Goal: Task Accomplishment & Management: Use online tool/utility

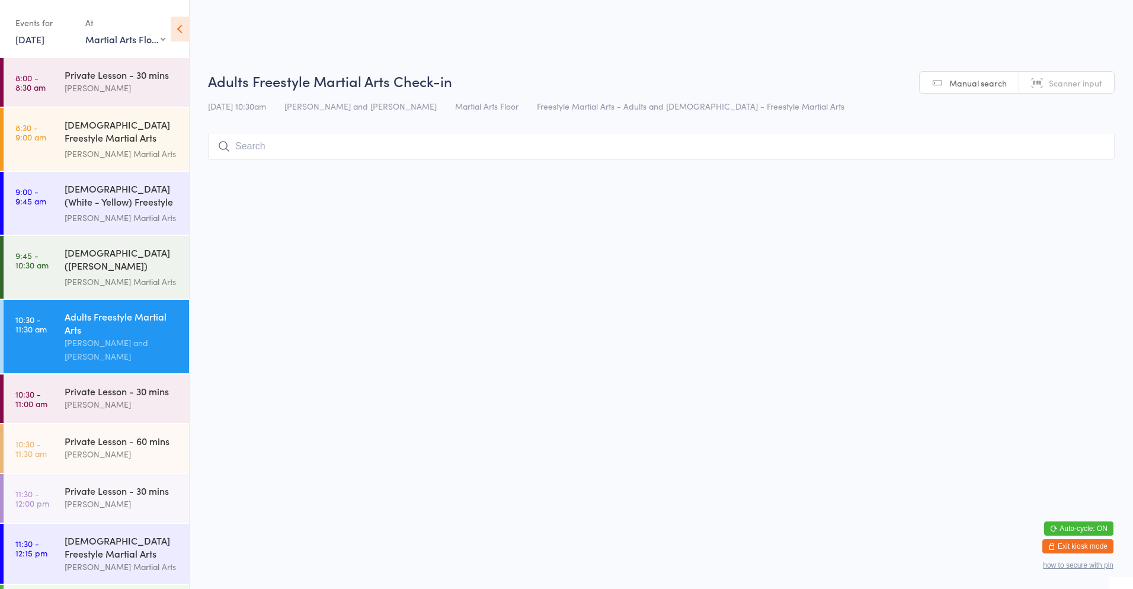
select select "0"
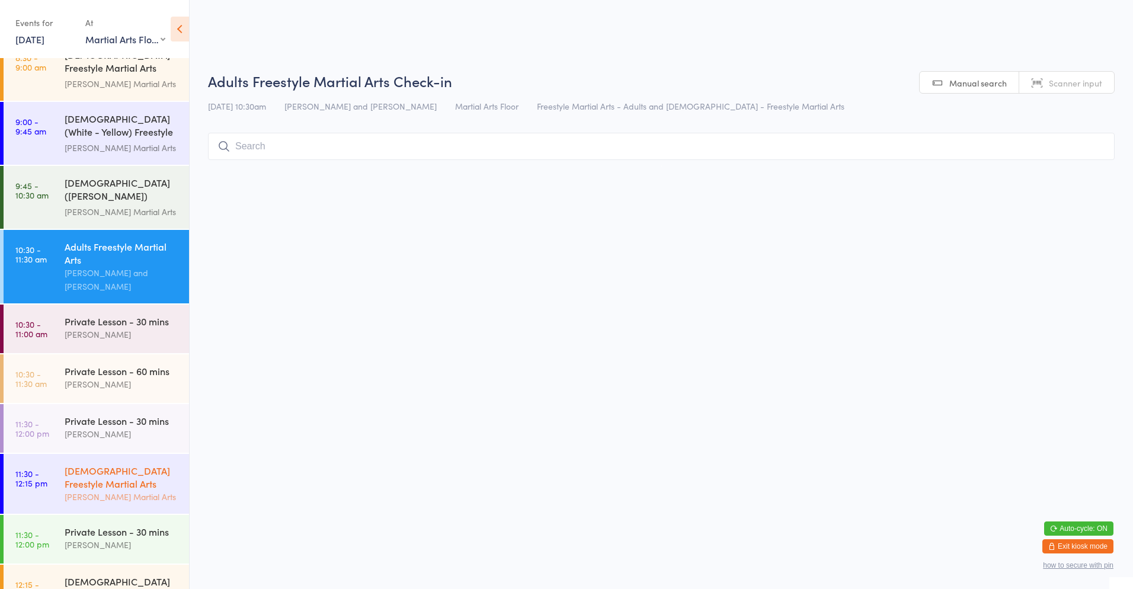
scroll to position [88, 0]
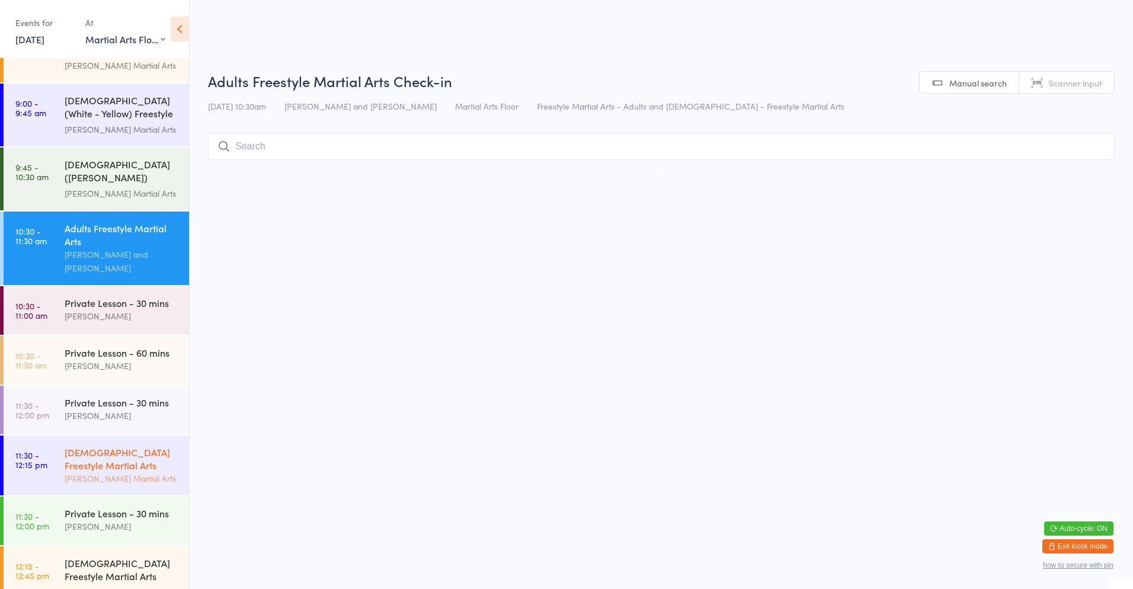
click at [87, 446] on div "[DEMOGRAPHIC_DATA] Freestyle Martial Arts" at bounding box center [122, 459] width 114 height 26
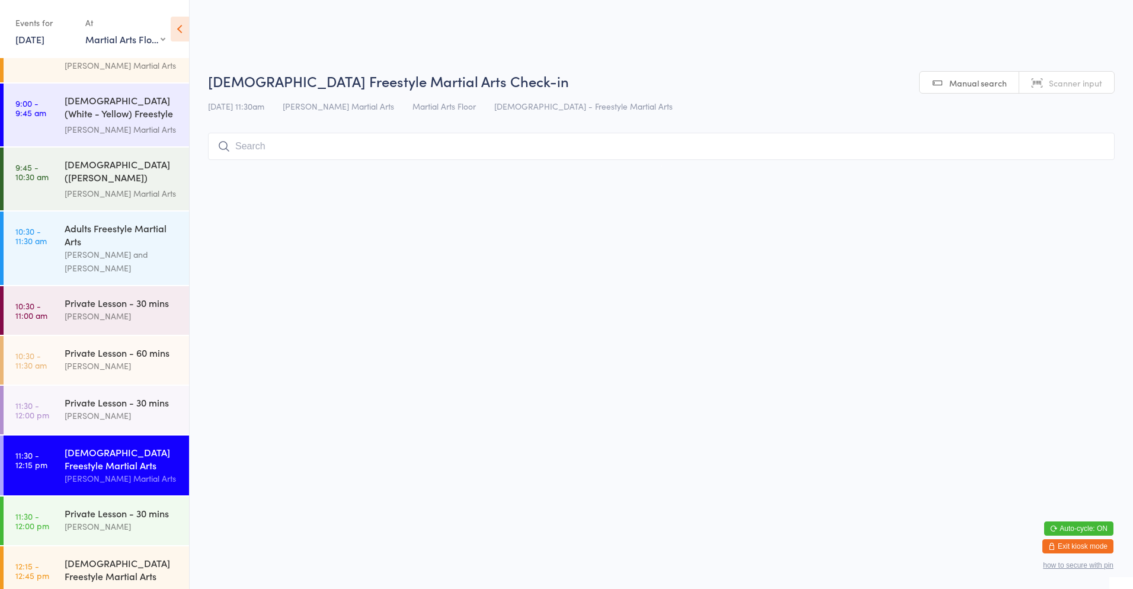
click at [360, 146] on input "search" at bounding box center [661, 146] width 906 height 27
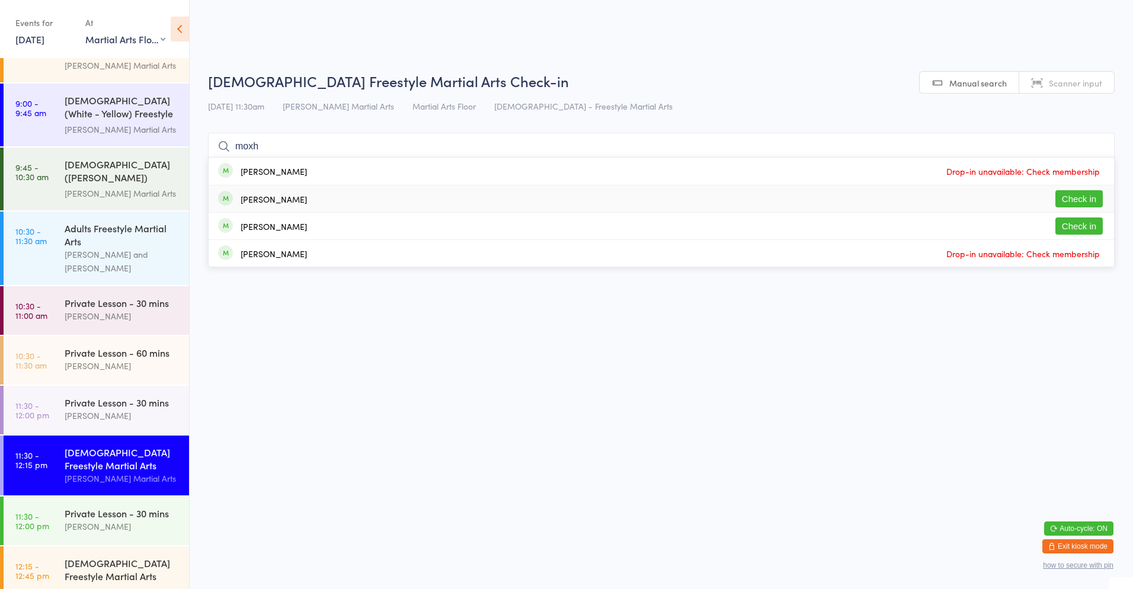
type input "moxh"
click at [1077, 195] on button "Check in" at bounding box center [1078, 198] width 47 height 17
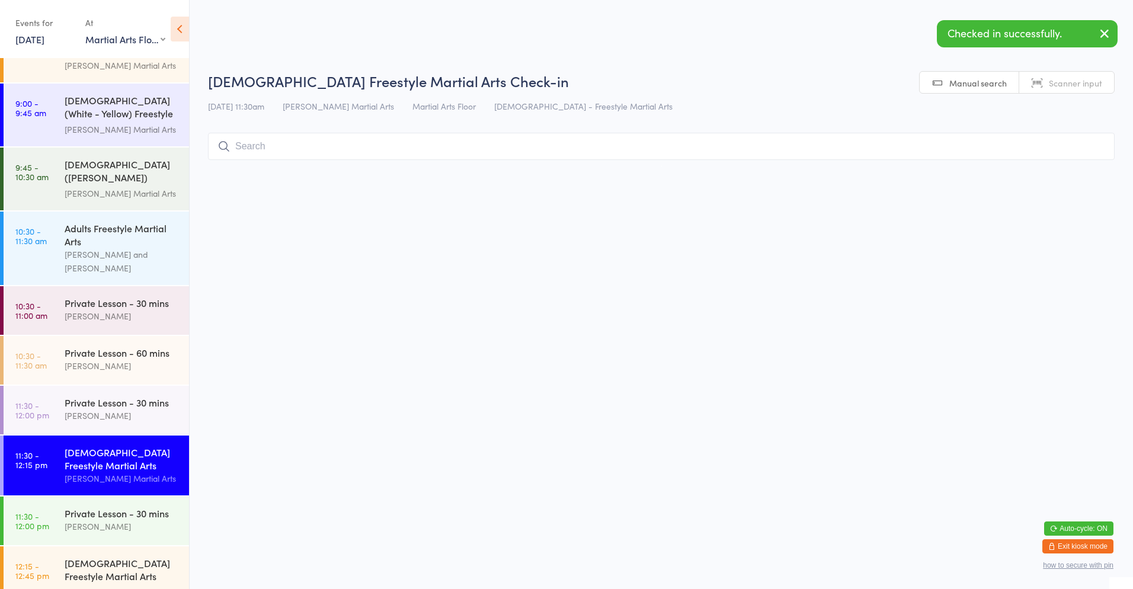
click at [281, 144] on input "search" at bounding box center [661, 146] width 906 height 27
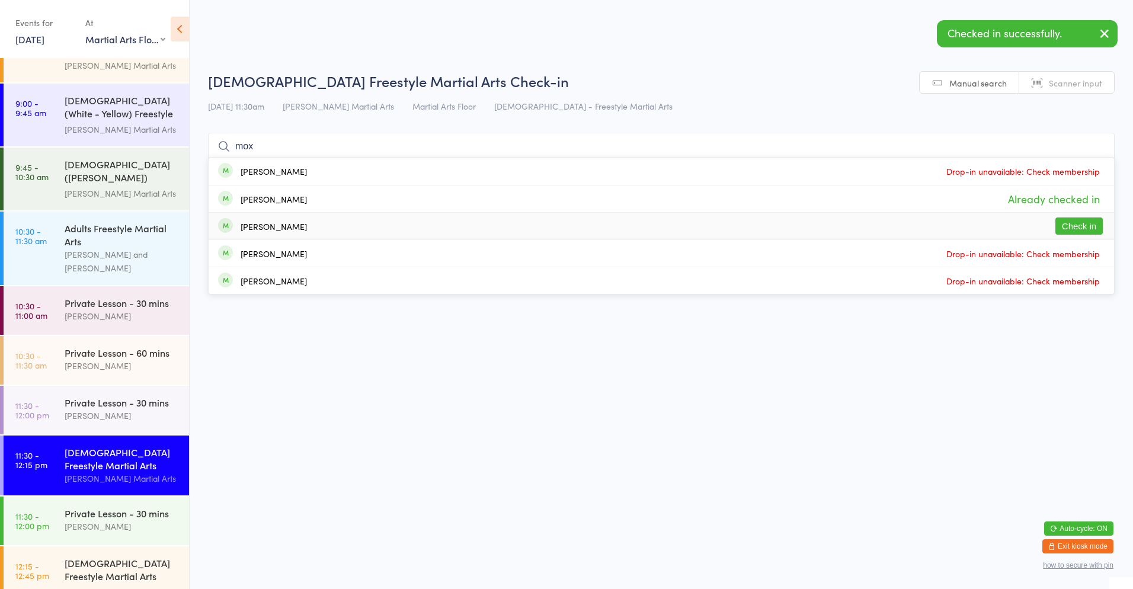
type input "mox"
click at [1083, 227] on button "Check in" at bounding box center [1078, 225] width 47 height 17
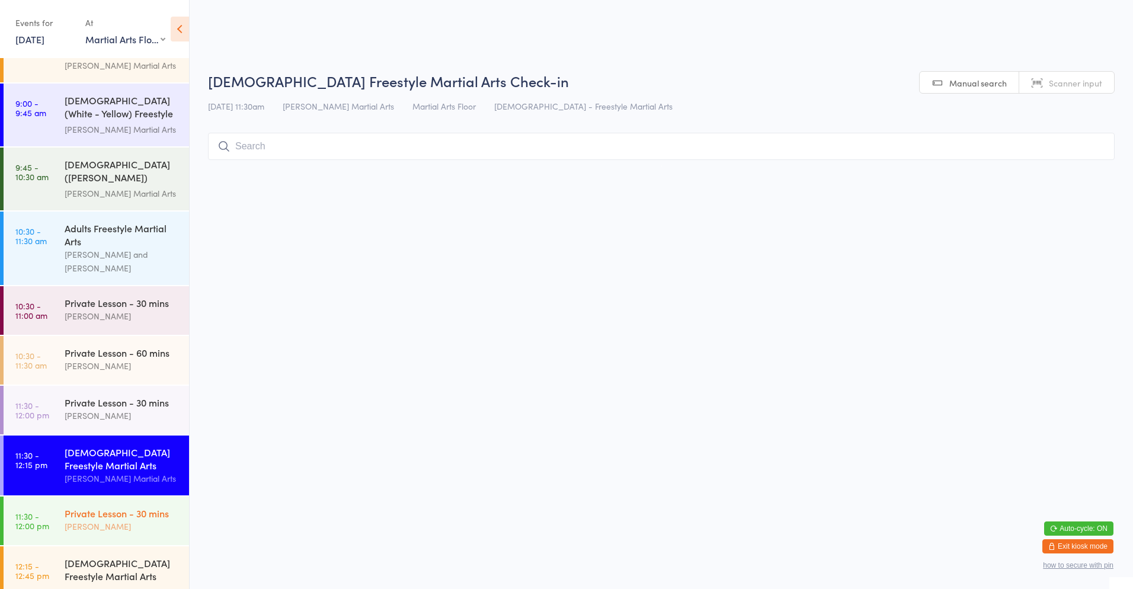
click at [55, 515] on link "11:30 - 12:00 pm Private Lesson - 30 mins [PERSON_NAME]" at bounding box center [96, 520] width 185 height 49
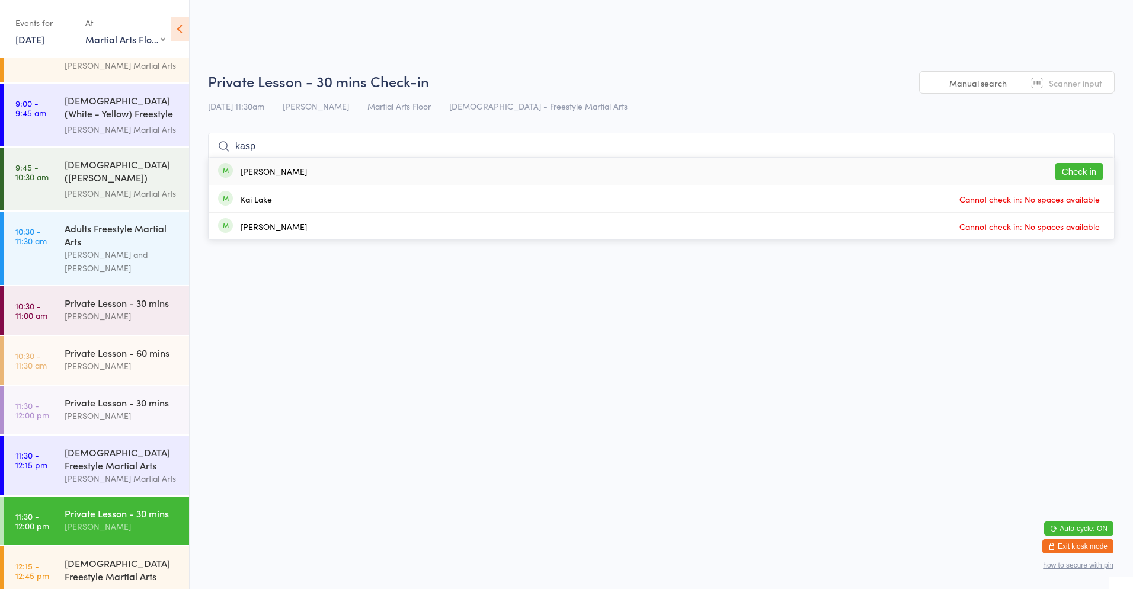
type input "kasp"
click at [296, 176] on div "[PERSON_NAME]" at bounding box center [274, 170] width 66 height 9
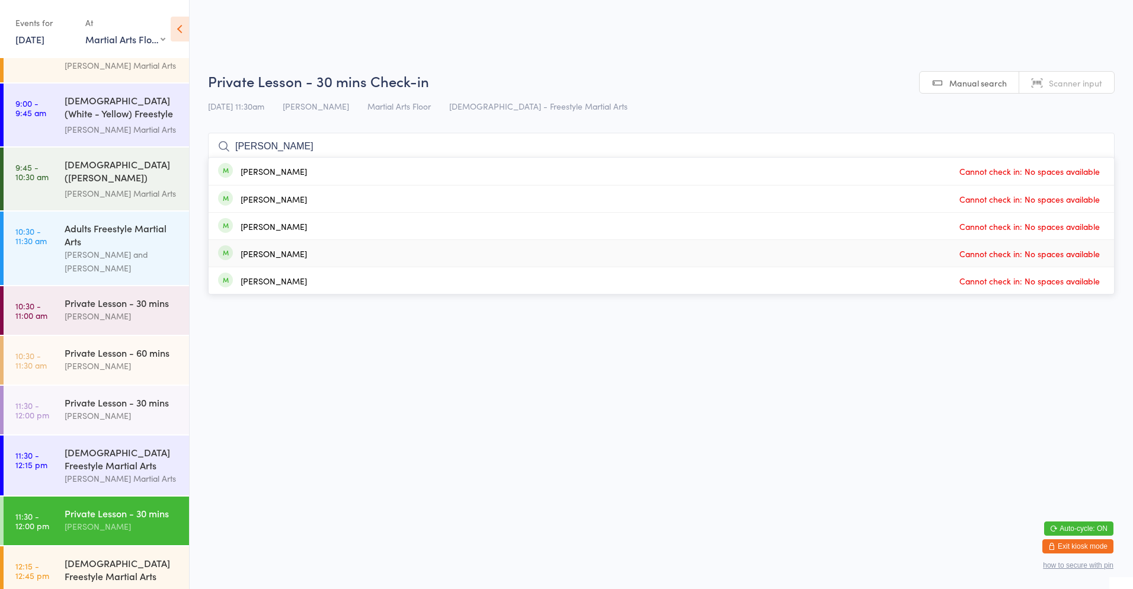
type input "[PERSON_NAME]"
click at [390, 251] on div "[PERSON_NAME] Cannot check in: No spaces available" at bounding box center [661, 253] width 905 height 27
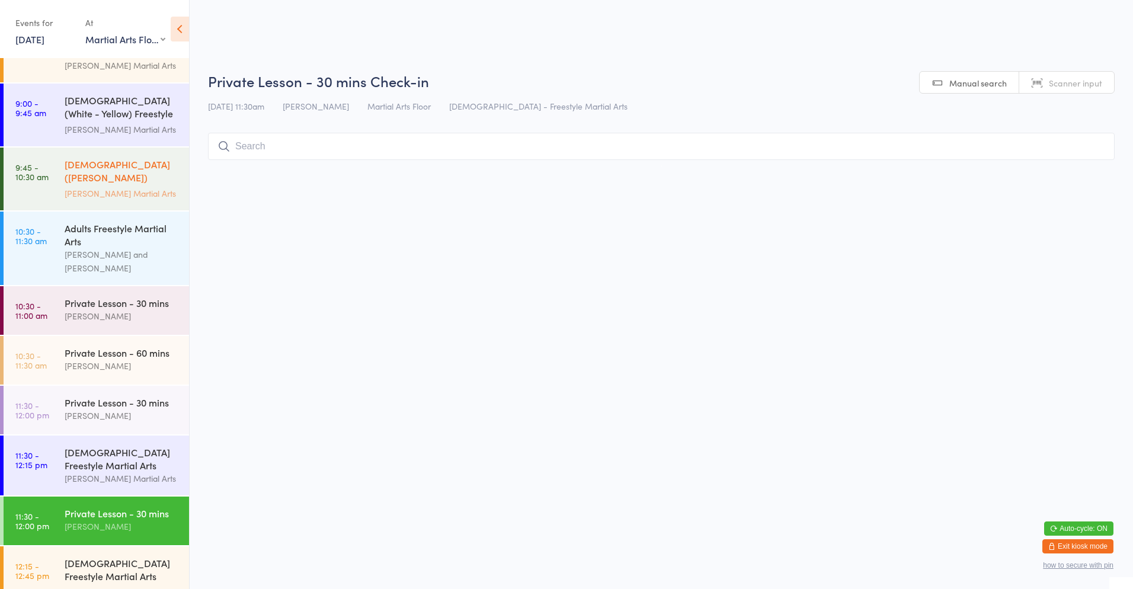
click at [149, 197] on div "[DEMOGRAPHIC_DATA] ([PERSON_NAME]) Freestyle Martial Arts [PERSON_NAME] Martial…" at bounding box center [127, 179] width 124 height 63
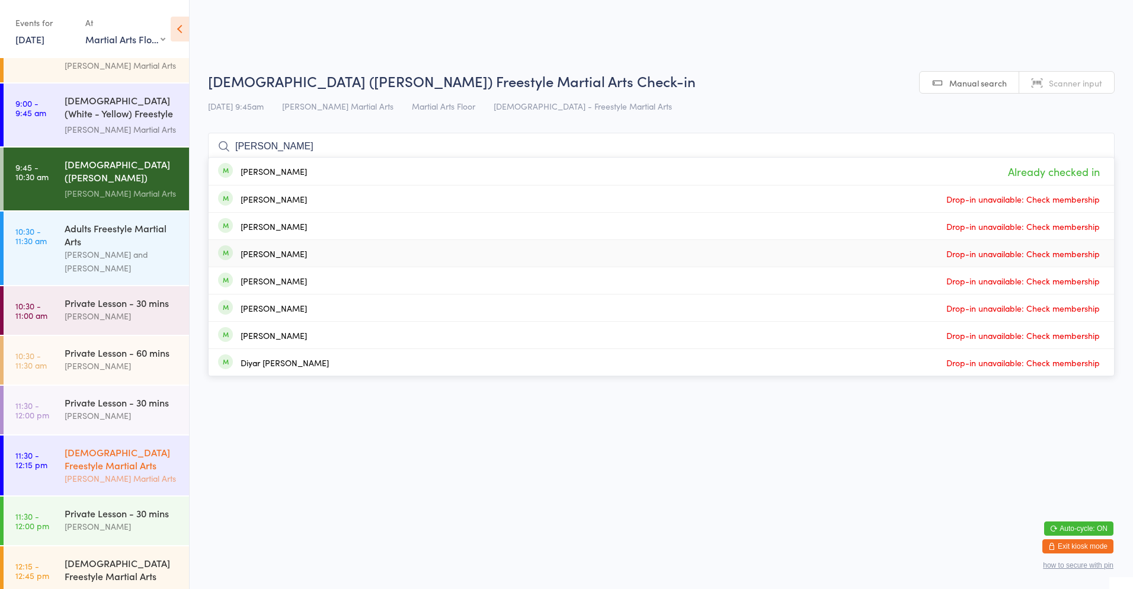
type input "[PERSON_NAME]"
click at [116, 457] on div "[DEMOGRAPHIC_DATA] Freestyle Martial Arts" at bounding box center [122, 459] width 114 height 26
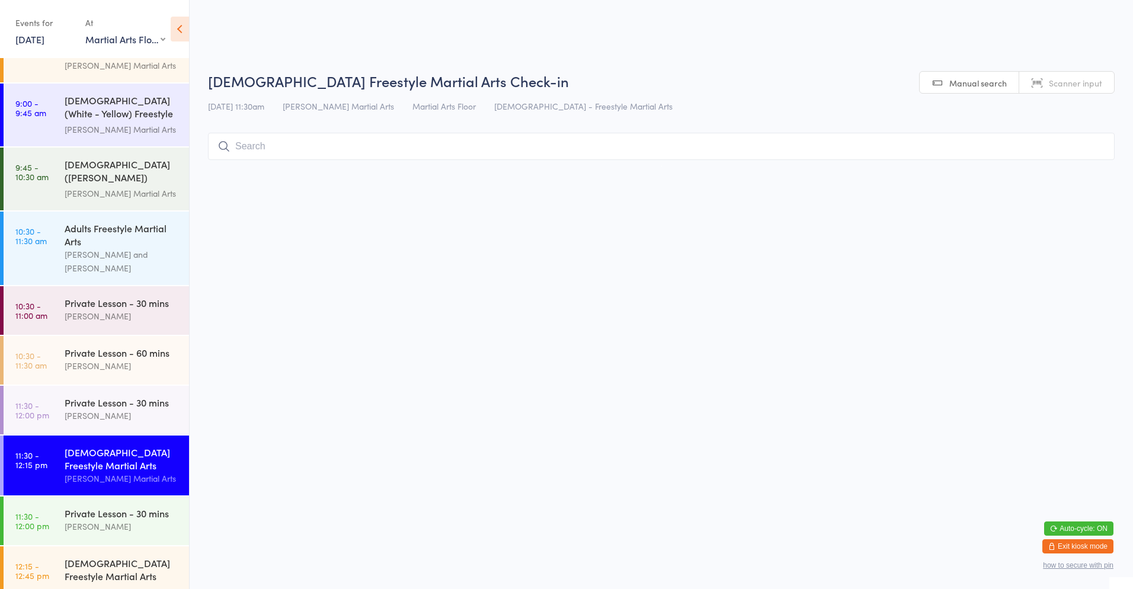
click at [323, 147] on input "search" at bounding box center [661, 146] width 906 height 27
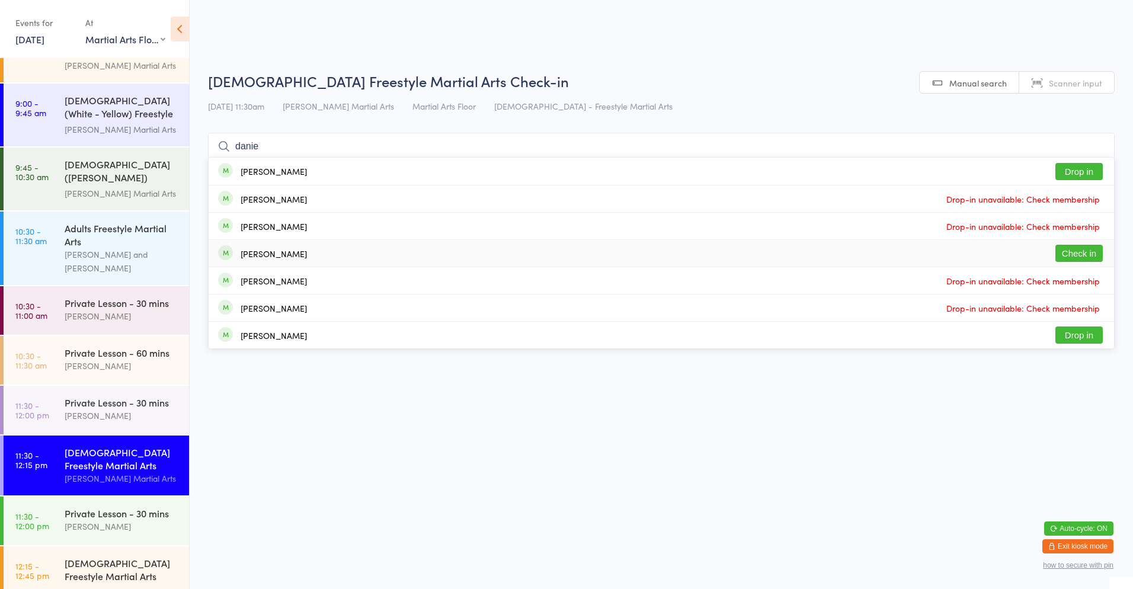
type input "danie"
click at [1096, 246] on button "Check in" at bounding box center [1078, 253] width 47 height 17
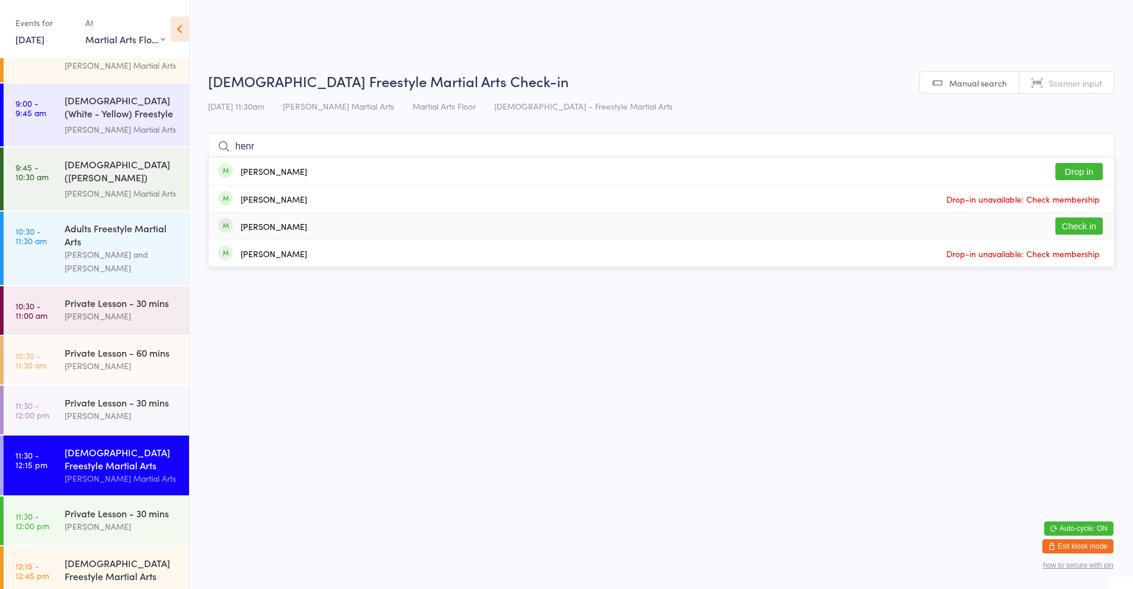
type input "henr"
drag, startPoint x: 1067, startPoint y: 232, endPoint x: 1060, endPoint y: 232, distance: 6.5
click at [1067, 232] on button "Check in" at bounding box center [1078, 225] width 47 height 17
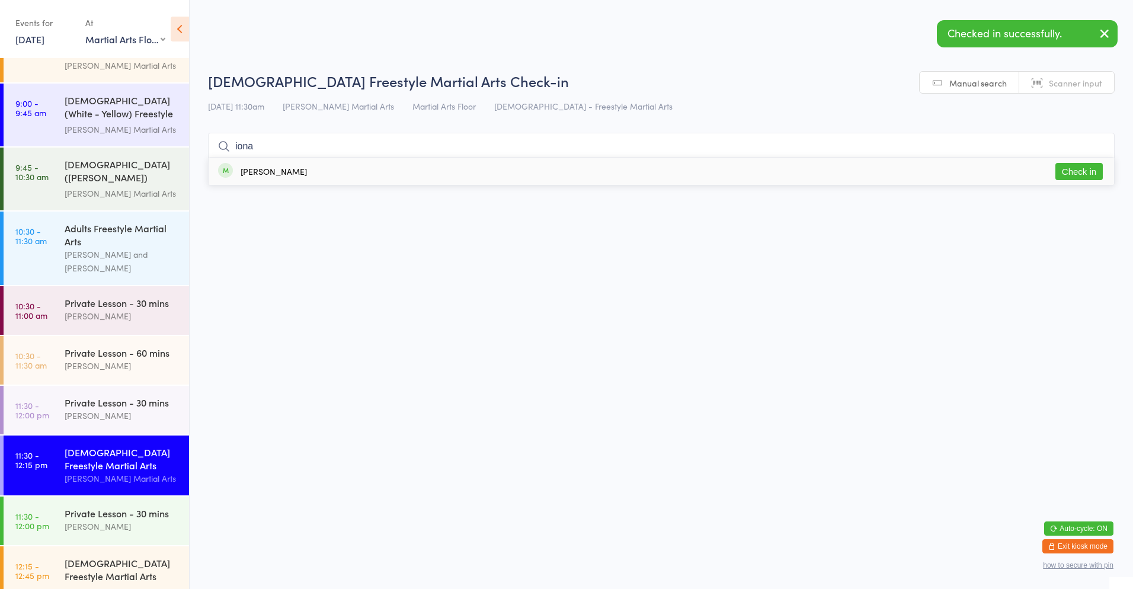
type input "iona"
click at [1070, 166] on button "Check in" at bounding box center [1078, 171] width 47 height 17
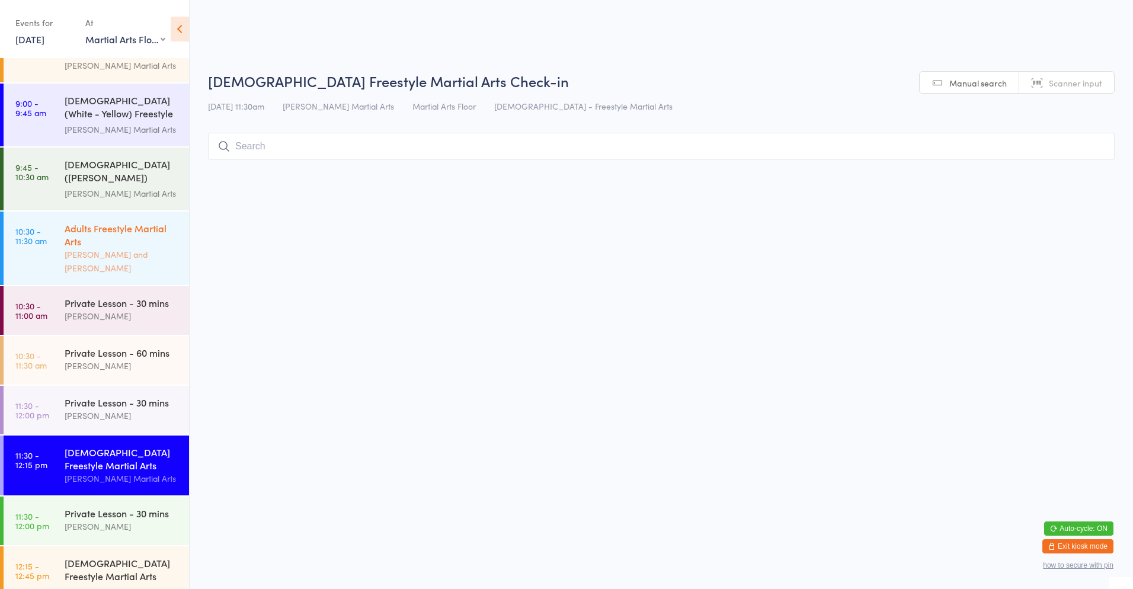
click at [51, 232] on link "10:30 - 11:30 am Adults Freestyle Martial Arts [PERSON_NAME] and [PERSON_NAME]" at bounding box center [96, 247] width 185 height 73
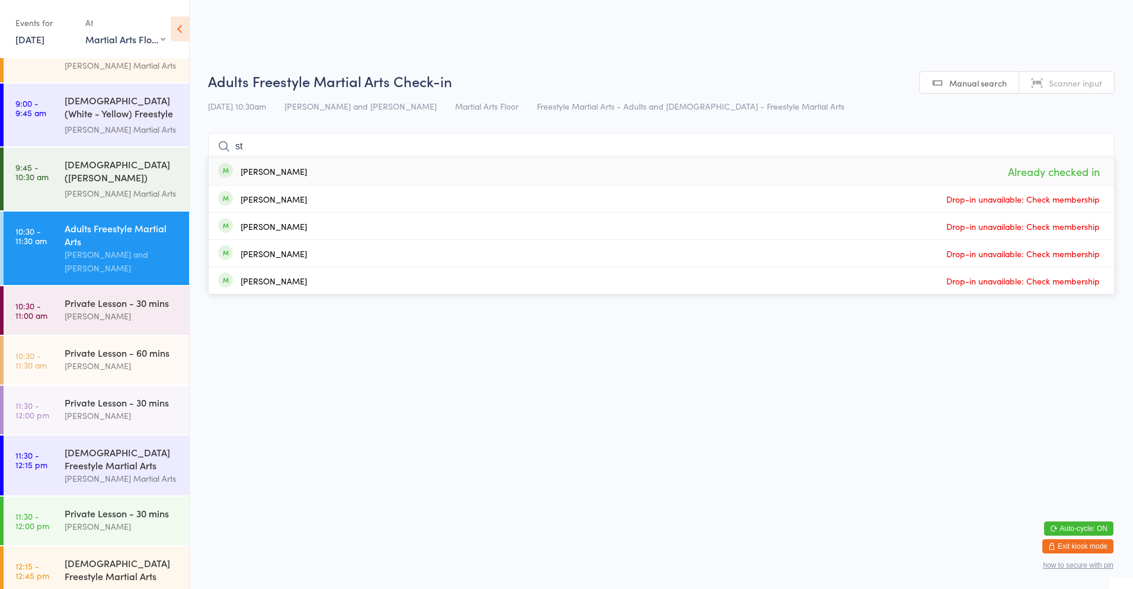
type input "s"
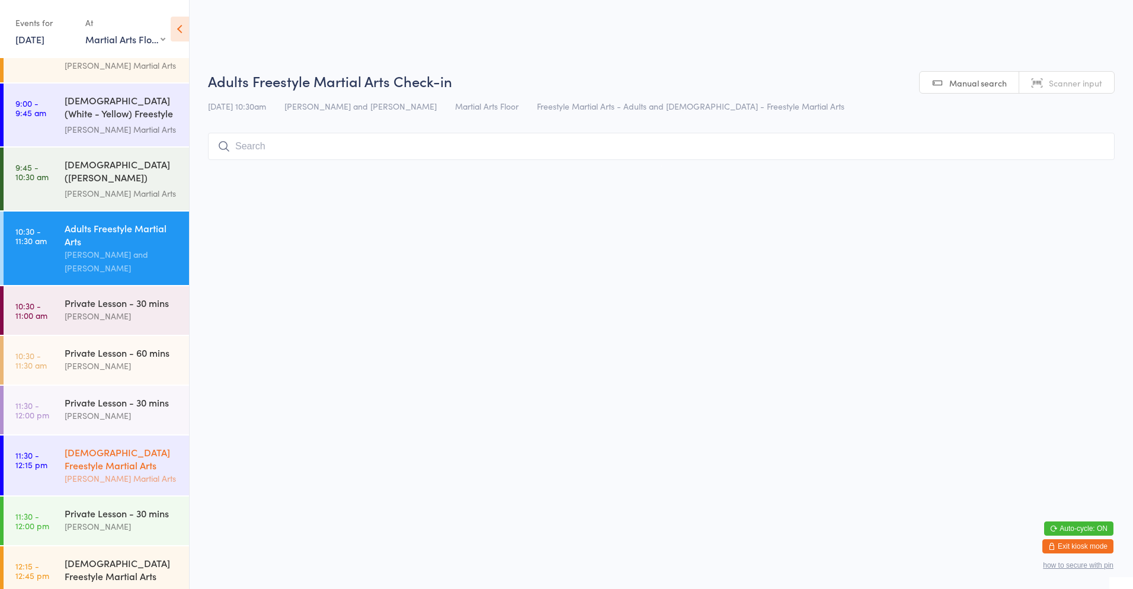
click at [107, 472] on div "[PERSON_NAME] Martial Arts" at bounding box center [122, 479] width 114 height 14
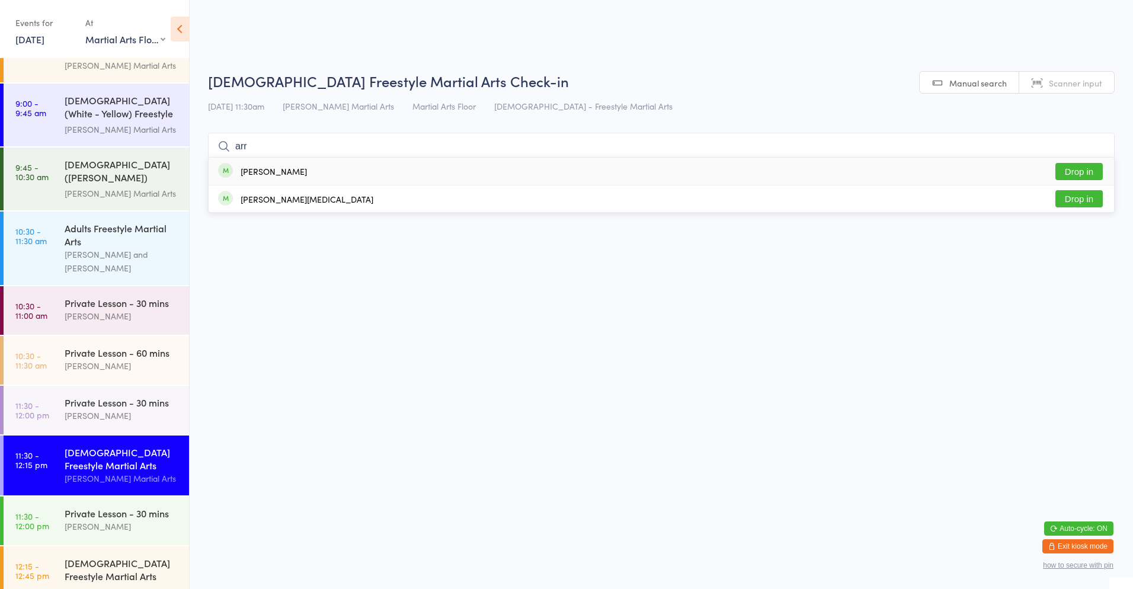
type input "arr"
click at [1084, 164] on button "Drop in" at bounding box center [1078, 171] width 47 height 17
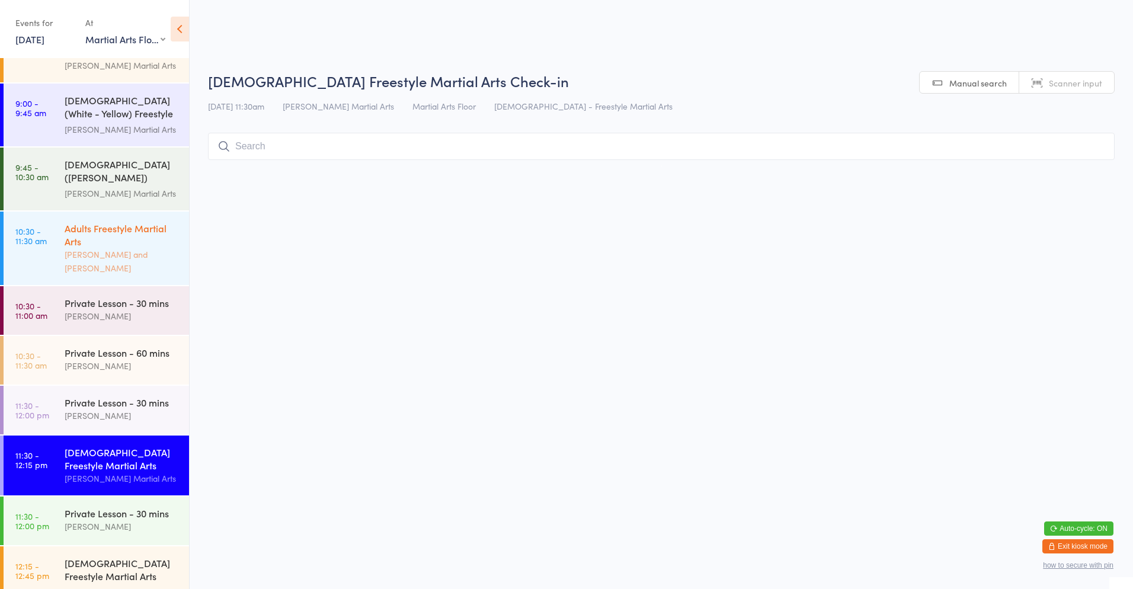
click at [108, 233] on div "Adults Freestyle Martial Arts" at bounding box center [122, 235] width 114 height 26
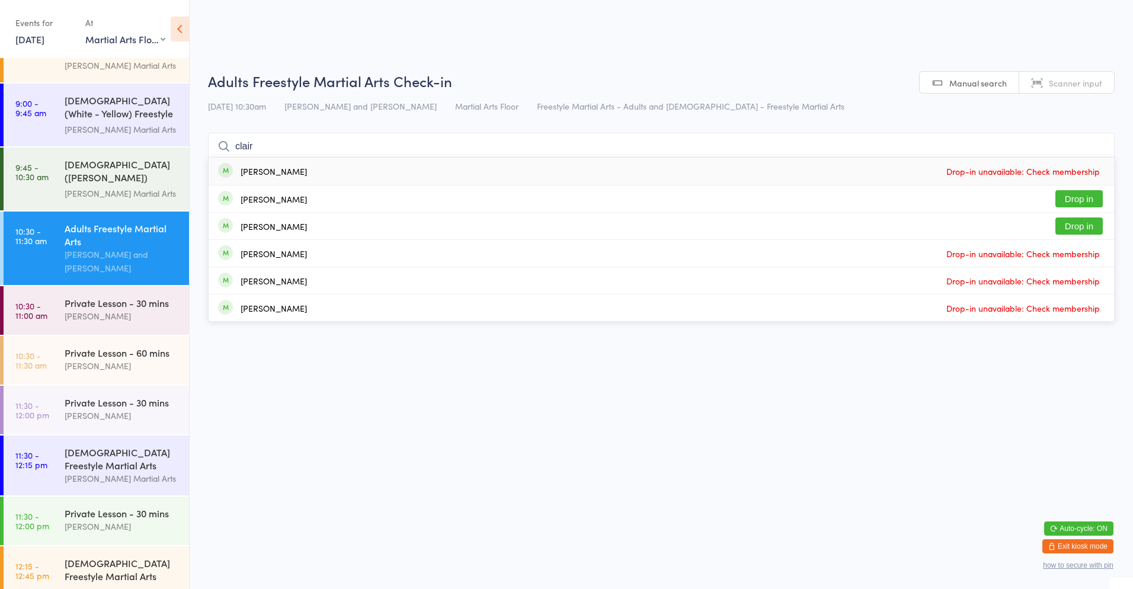
type input "claire"
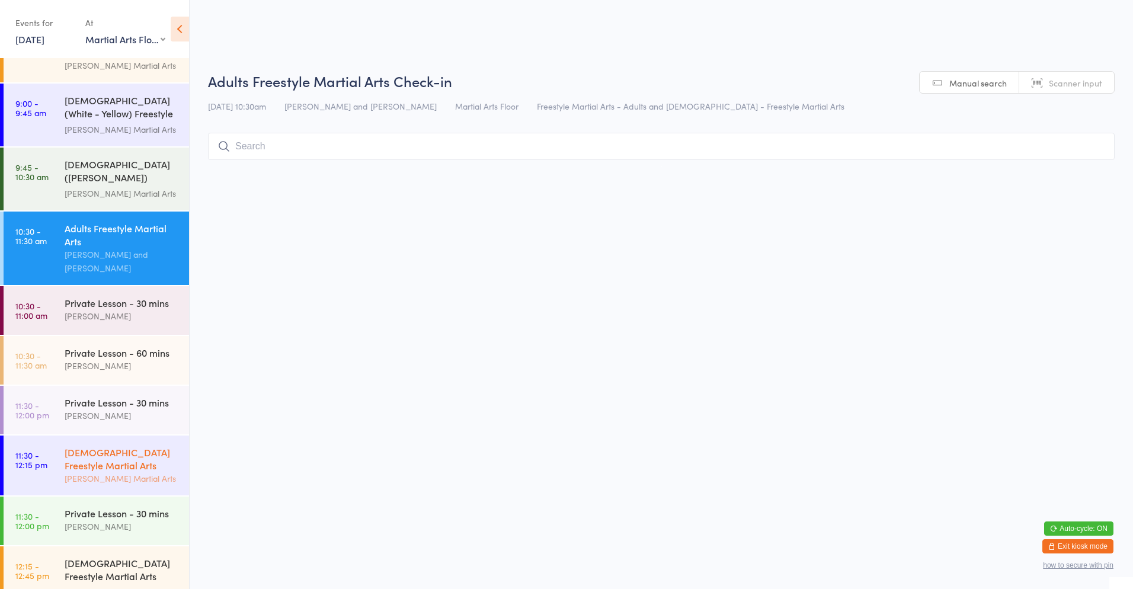
click at [92, 457] on div "[DEMOGRAPHIC_DATA] Freestyle Martial Arts" at bounding box center [122, 459] width 114 height 26
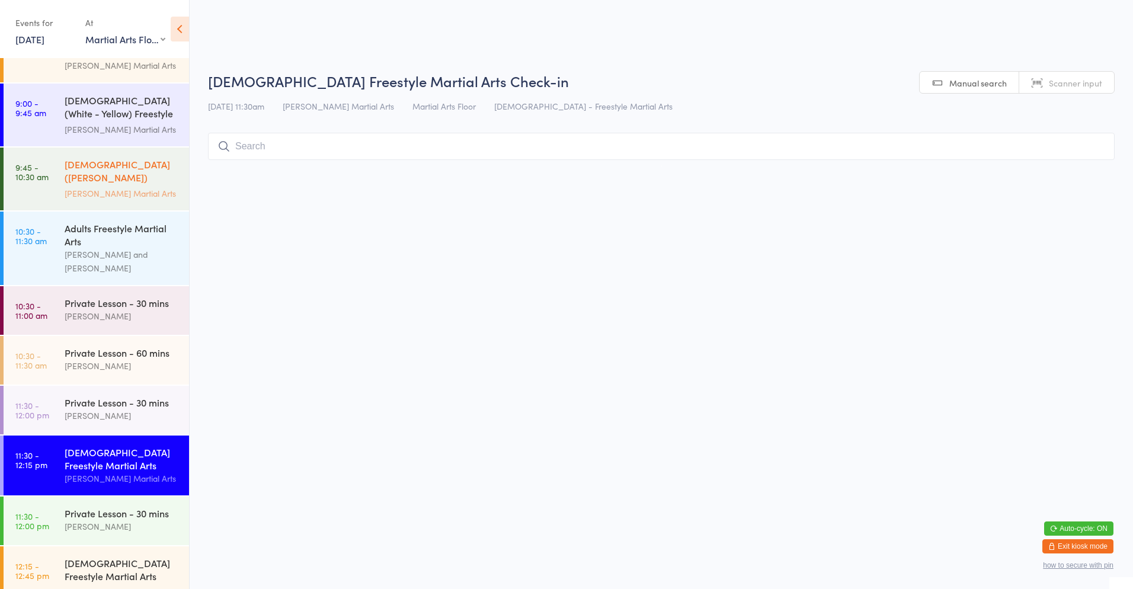
click at [119, 158] on div "[DEMOGRAPHIC_DATA] ([PERSON_NAME]) Freestyle Martial Arts" at bounding box center [122, 172] width 114 height 29
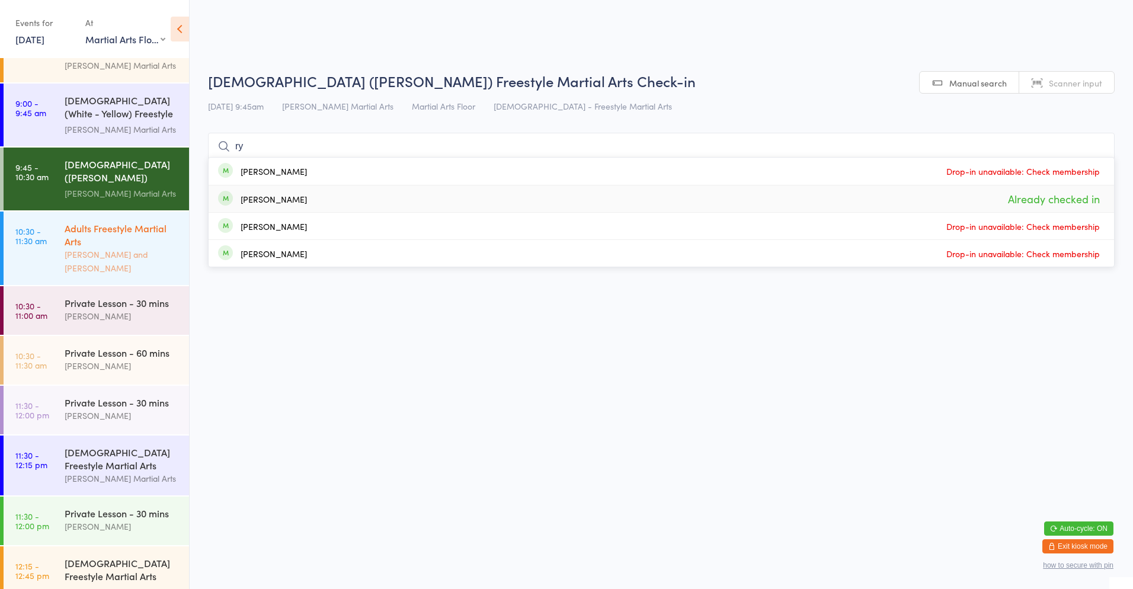
type input "ry"
click at [55, 251] on link "10:30 - 11:30 am Adults Freestyle Martial Arts [PERSON_NAME] and [PERSON_NAME]" at bounding box center [96, 247] width 185 height 73
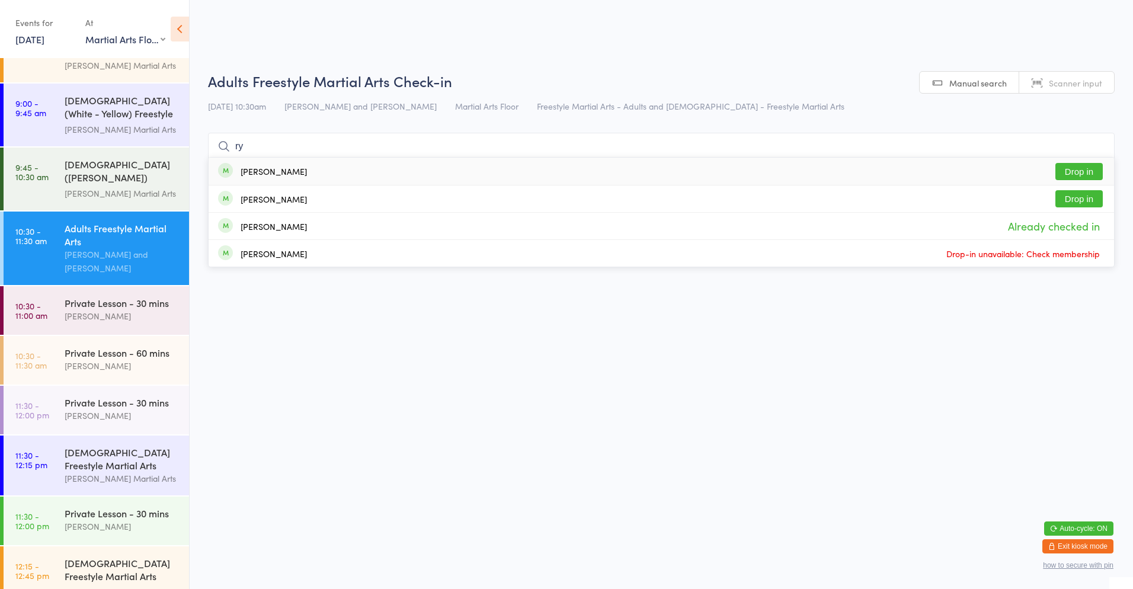
type input "r"
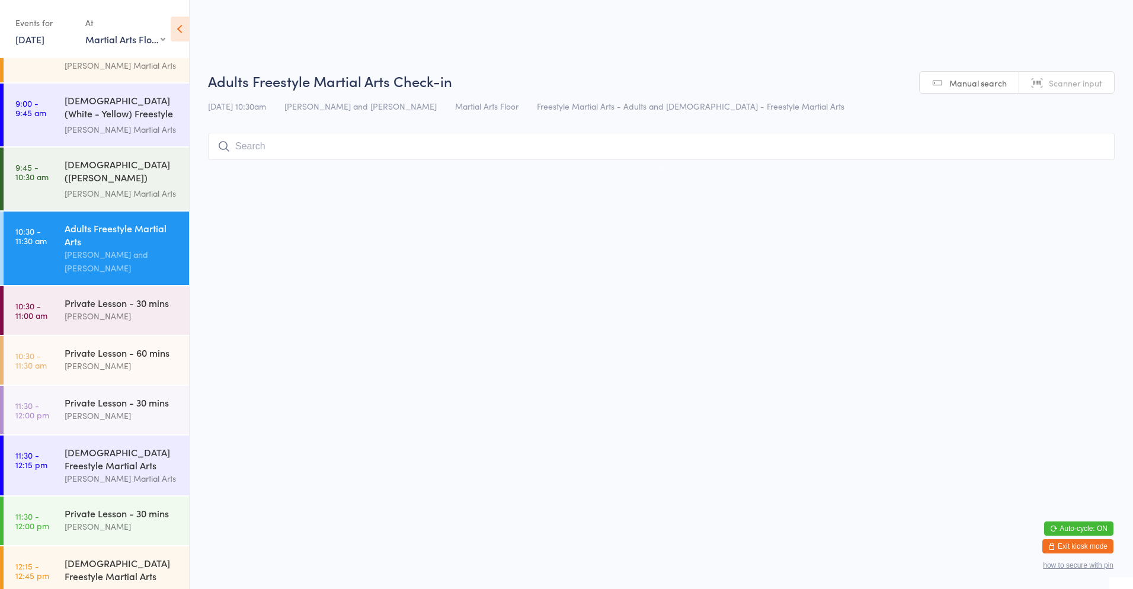
click at [257, 145] on input "search" at bounding box center [661, 146] width 906 height 27
type input "ivy"
click at [264, 176] on div "[PERSON_NAME]" at bounding box center [274, 170] width 66 height 9
type input "k"
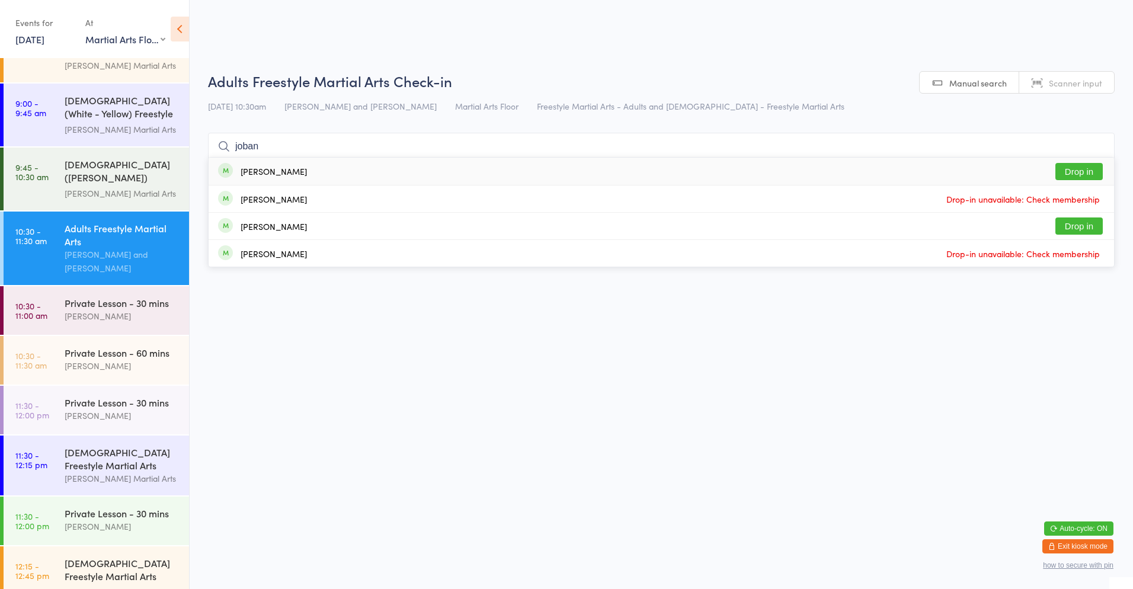
type input "joban"
click at [1071, 172] on button "Drop in" at bounding box center [1078, 171] width 47 height 17
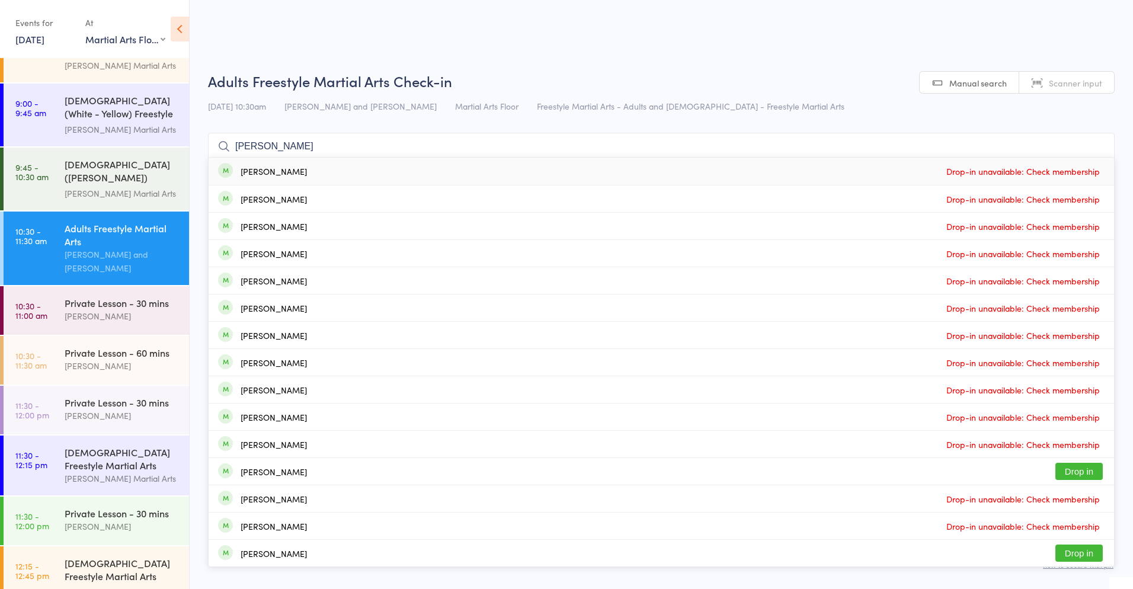
type input "[PERSON_NAME]"
click at [1072, 471] on button "Drop in" at bounding box center [1078, 471] width 47 height 17
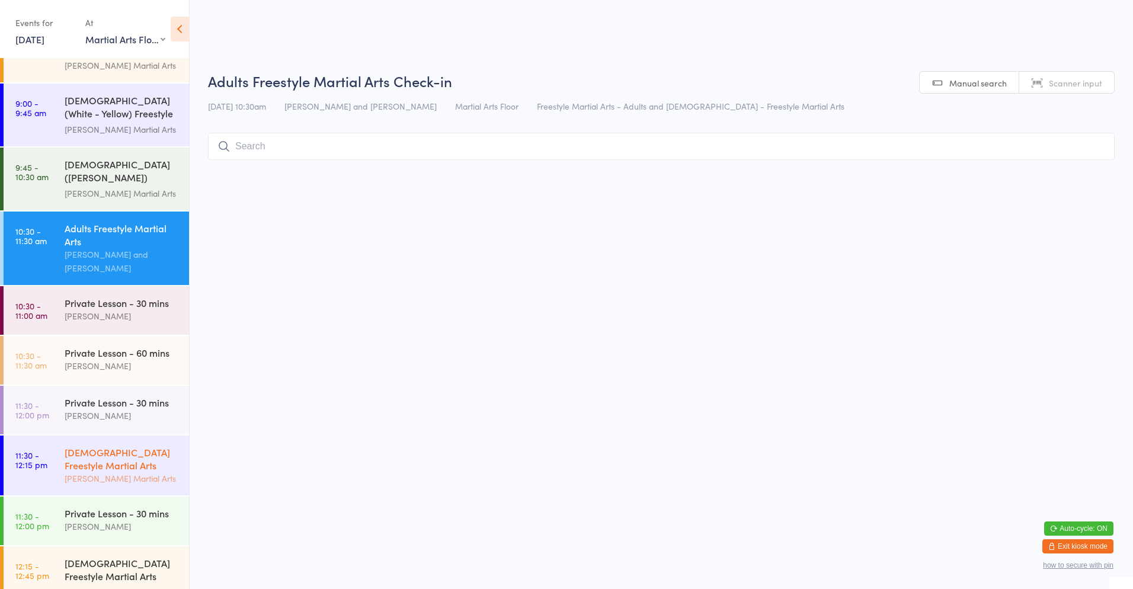
click at [115, 457] on div "[DEMOGRAPHIC_DATA] Freestyle Martial Arts" at bounding box center [122, 459] width 114 height 26
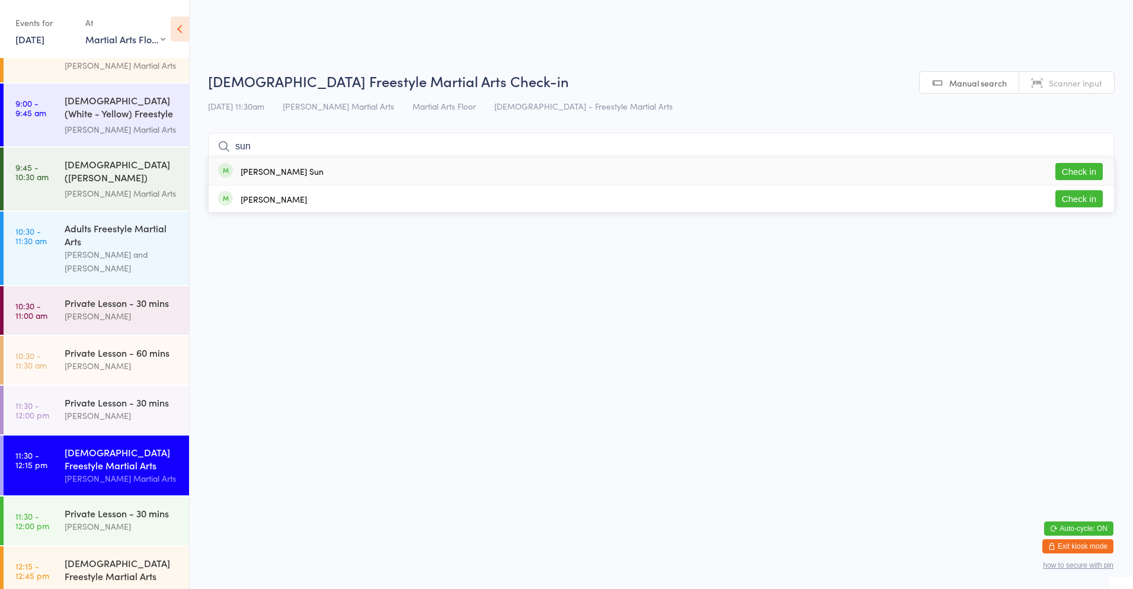
type input "sun"
click at [1081, 177] on button "Check in" at bounding box center [1078, 171] width 47 height 17
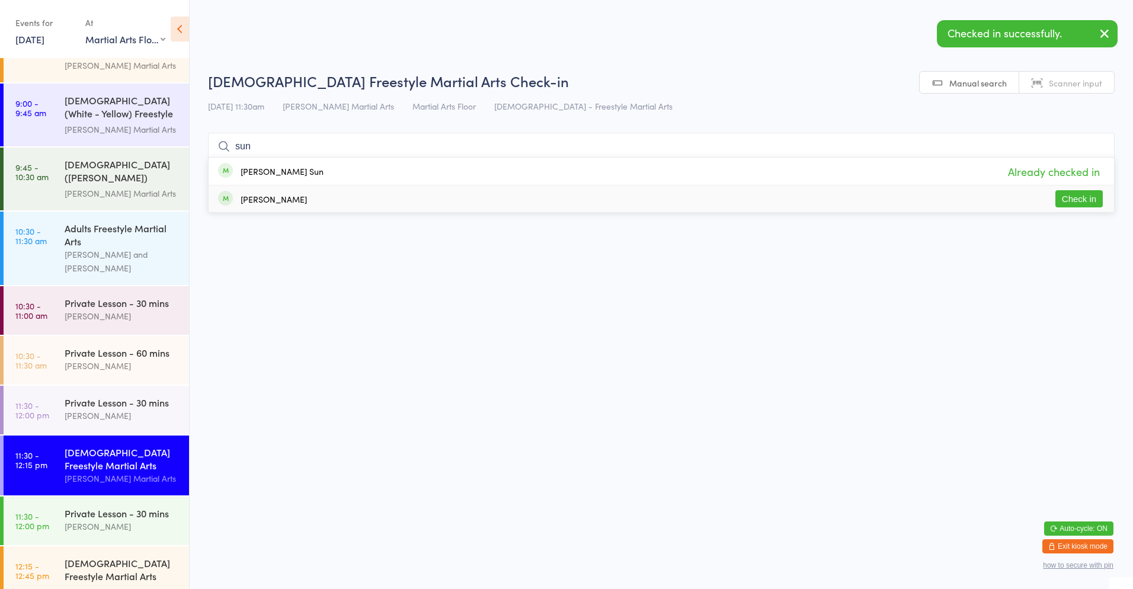
type input "sun"
click at [1071, 203] on button "Check in" at bounding box center [1078, 198] width 47 height 17
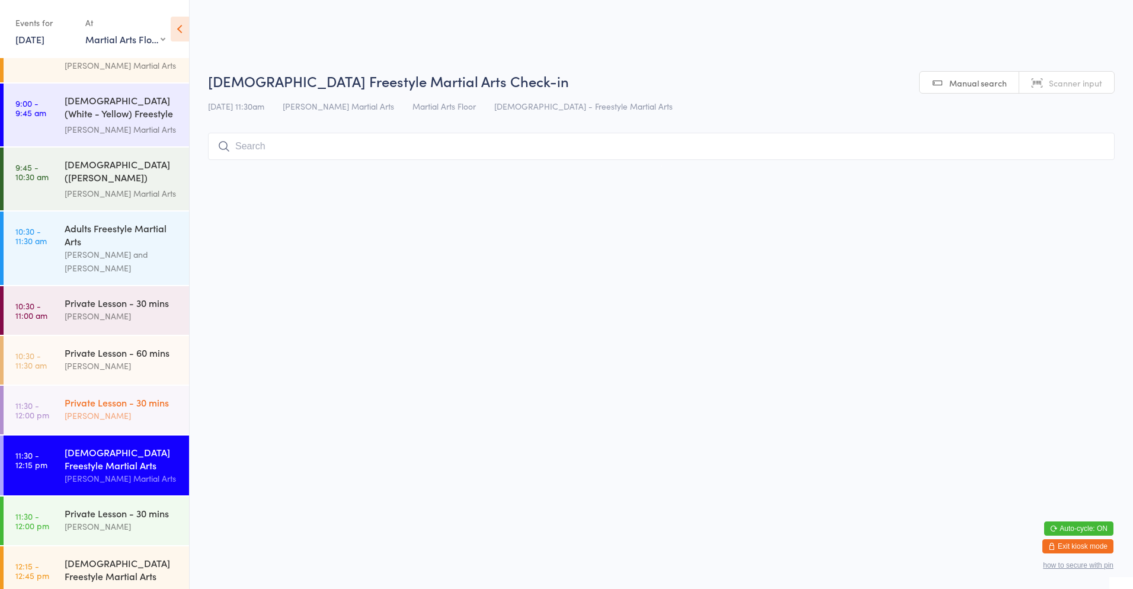
click at [95, 409] on div "[PERSON_NAME]" at bounding box center [122, 416] width 114 height 14
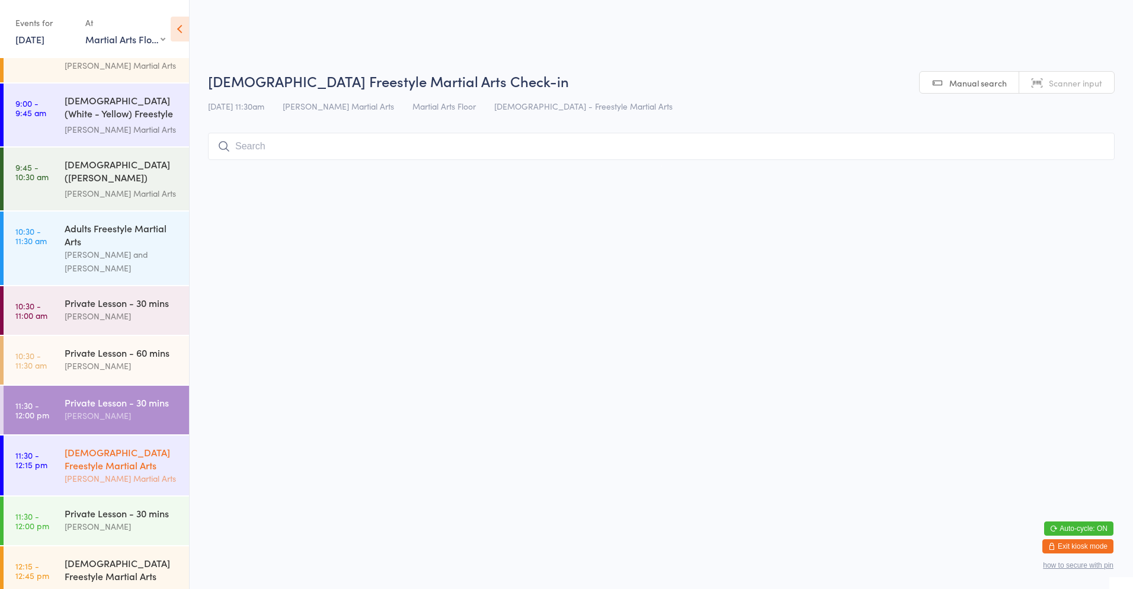
click at [98, 456] on div "[DEMOGRAPHIC_DATA] Freestyle Martial Arts" at bounding box center [122, 459] width 114 height 26
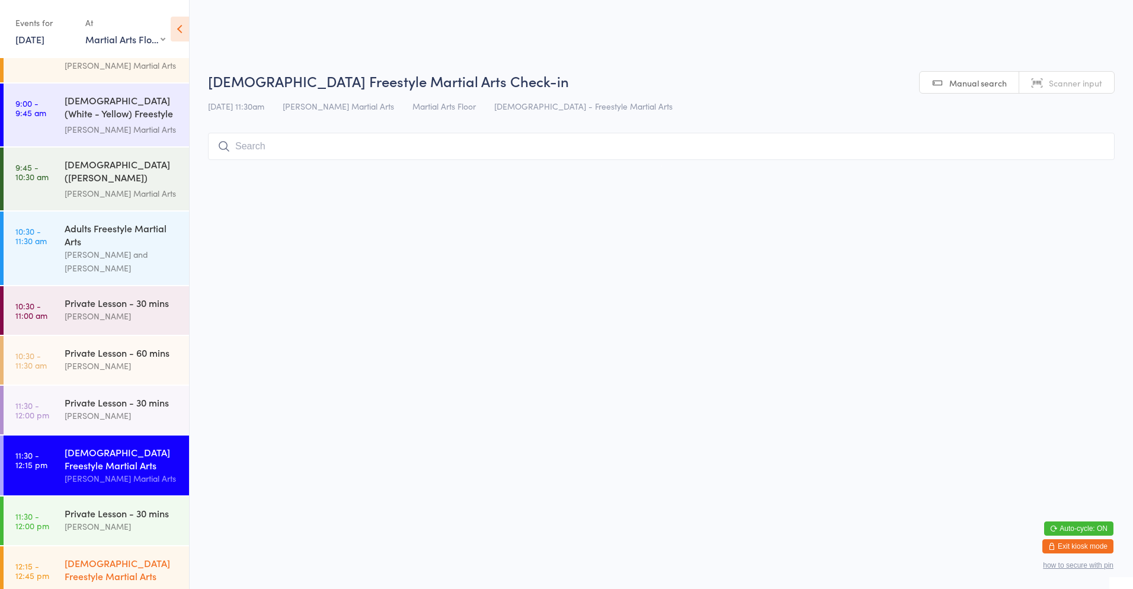
click at [108, 568] on div "[DEMOGRAPHIC_DATA] Freestyle Martial Arts (Little Heroes)" at bounding box center [122, 570] width 114 height 29
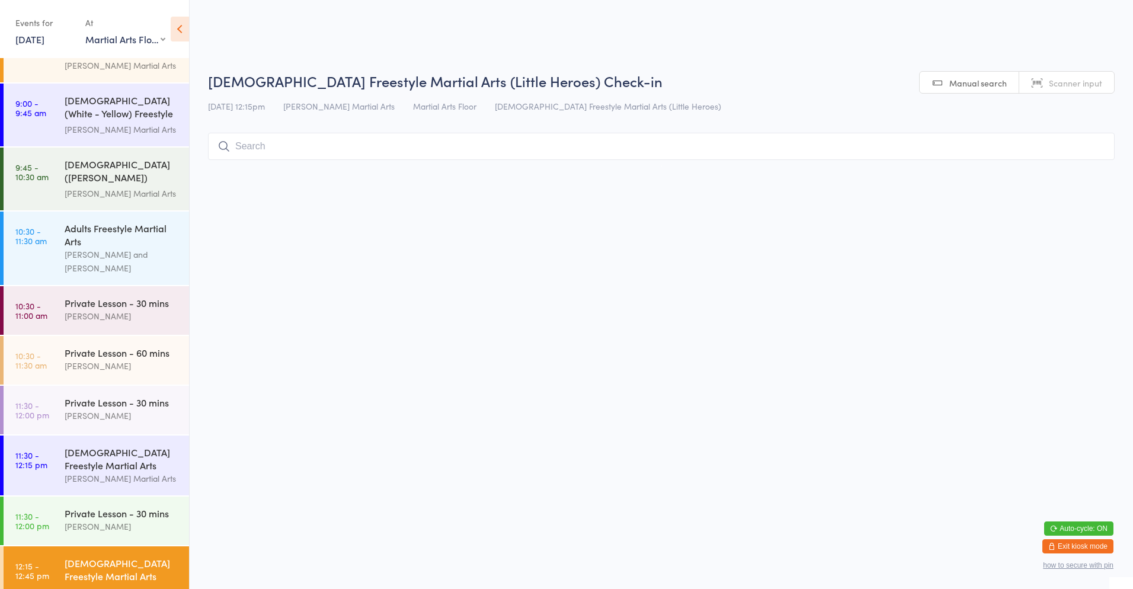
click at [327, 140] on input "search" at bounding box center [661, 146] width 906 height 27
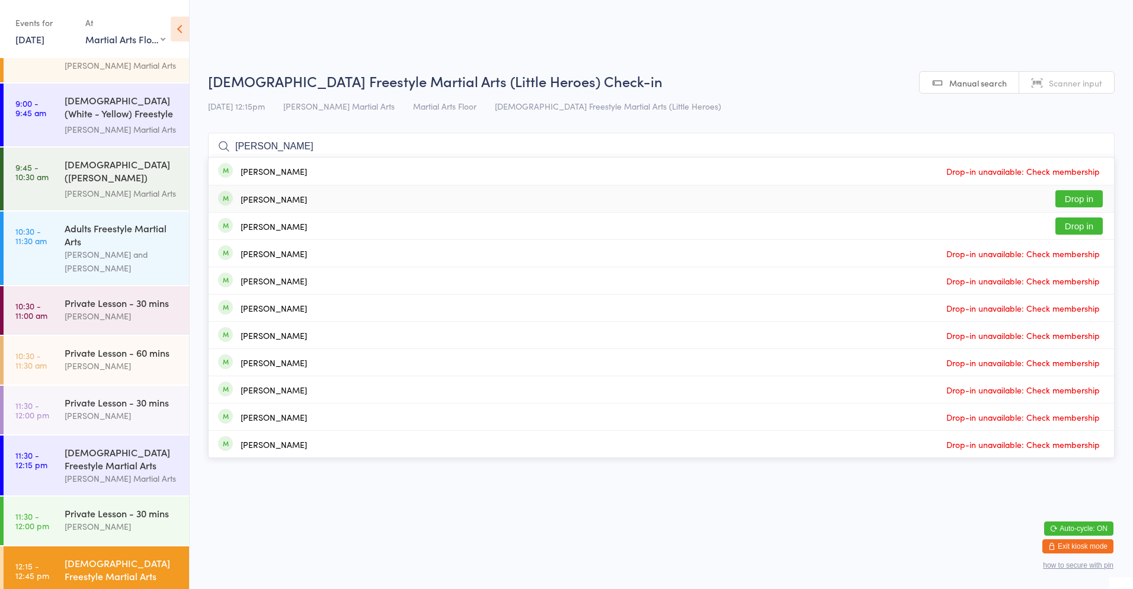
type input "[PERSON_NAME]"
click at [1079, 199] on button "Drop in" at bounding box center [1078, 198] width 47 height 17
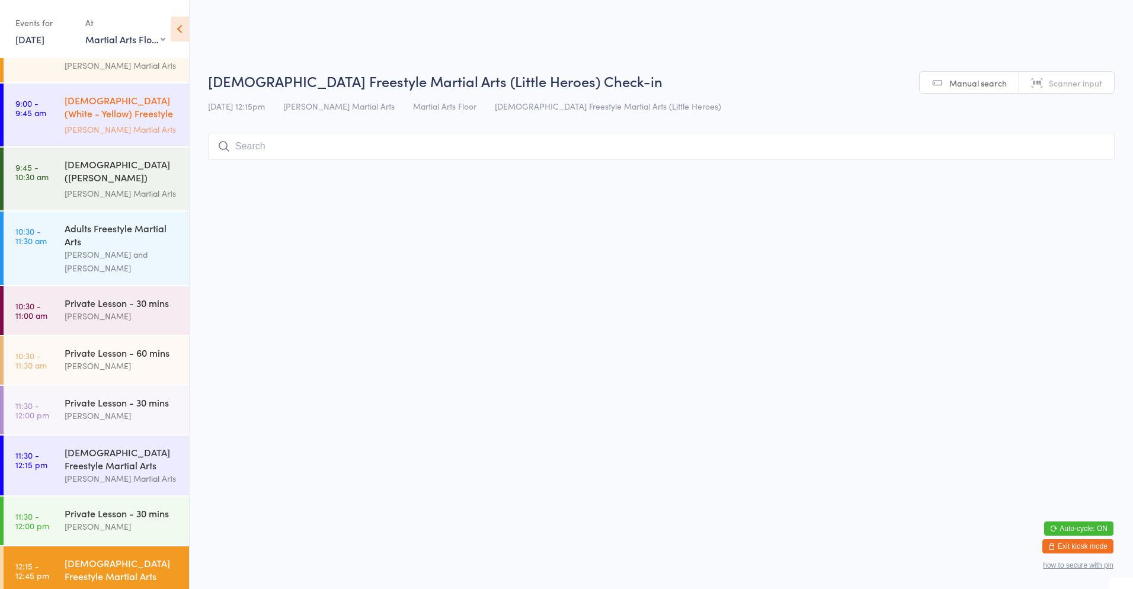
click at [88, 107] on div "[DEMOGRAPHIC_DATA] (White - Yellow) Freestyle Martial Arts" at bounding box center [122, 108] width 114 height 29
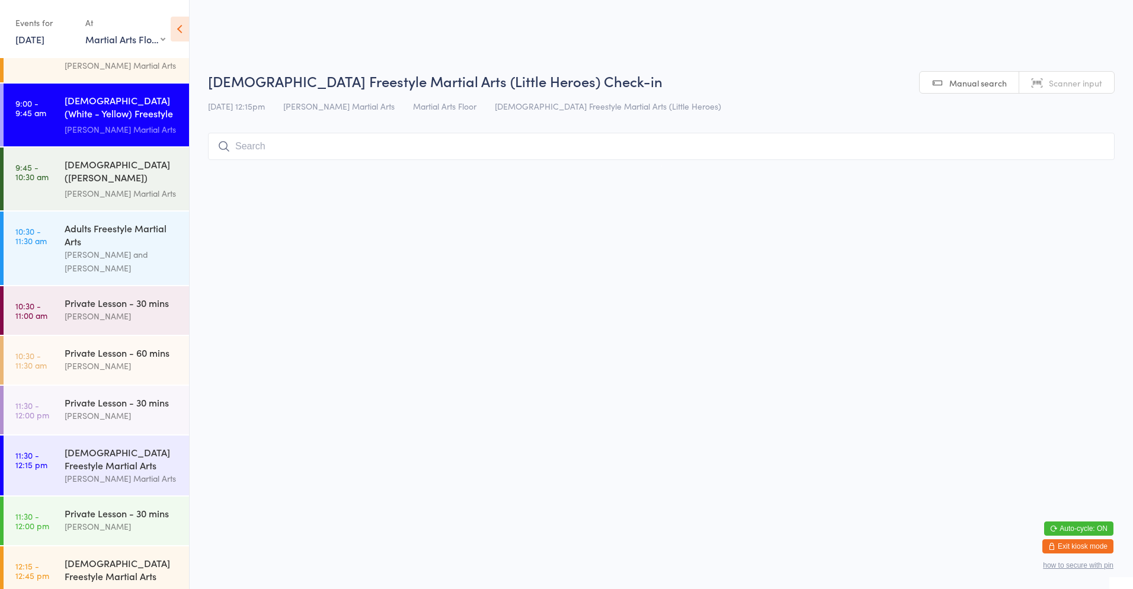
click at [312, 145] on input "search" at bounding box center [661, 146] width 906 height 27
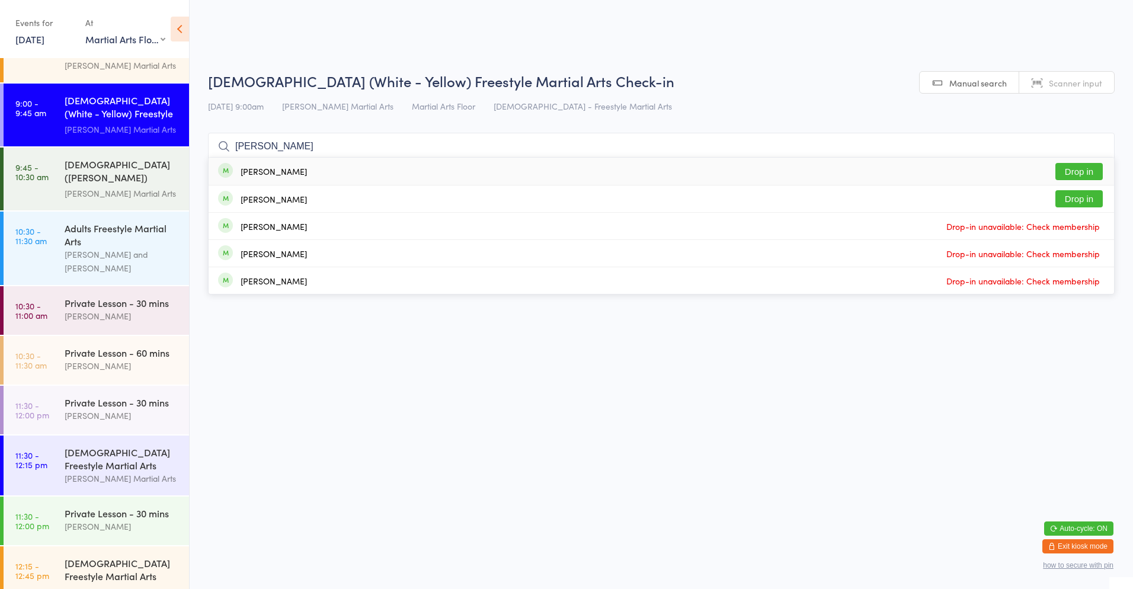
type input "[PERSON_NAME]"
click at [1093, 166] on button "Drop in" at bounding box center [1078, 171] width 47 height 17
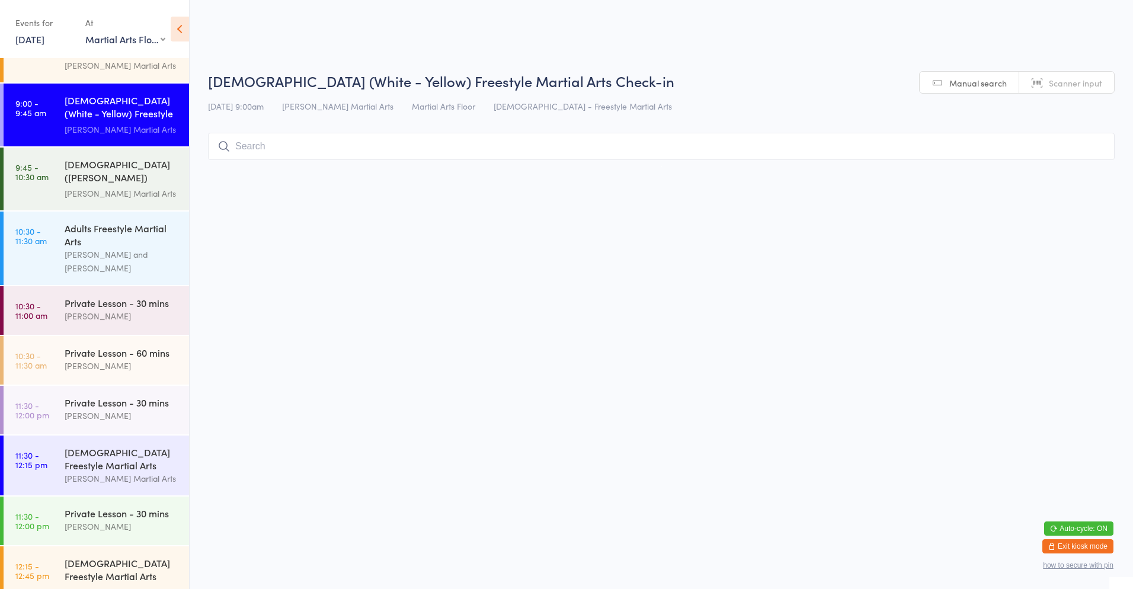
scroll to position [148, 0]
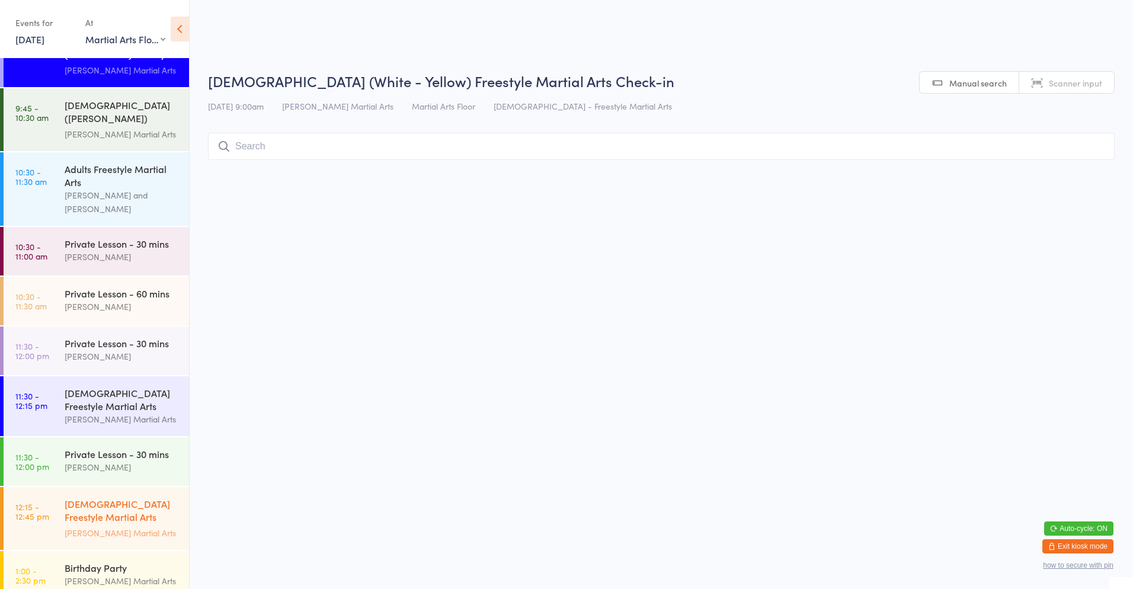
click at [109, 508] on div "[DEMOGRAPHIC_DATA] Freestyle Martial Arts (Little Heroes)" at bounding box center [122, 511] width 114 height 29
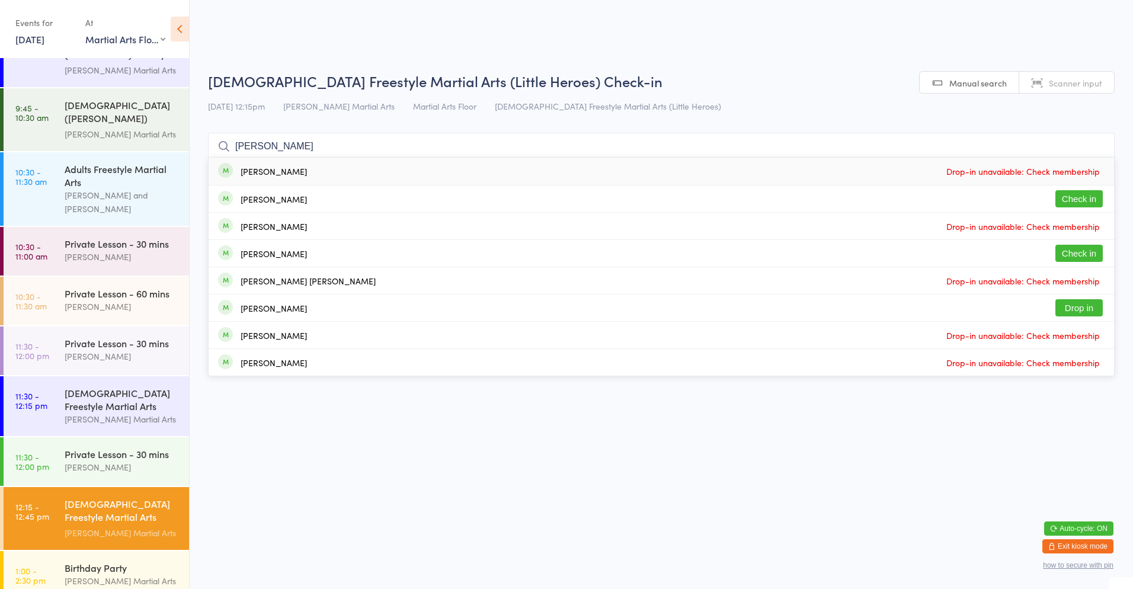
type input "[PERSON_NAME]"
click at [1087, 199] on button "Check in" at bounding box center [1078, 198] width 47 height 17
type input "[PERSON_NAME]"
click at [1082, 256] on button "Check in" at bounding box center [1078, 253] width 47 height 17
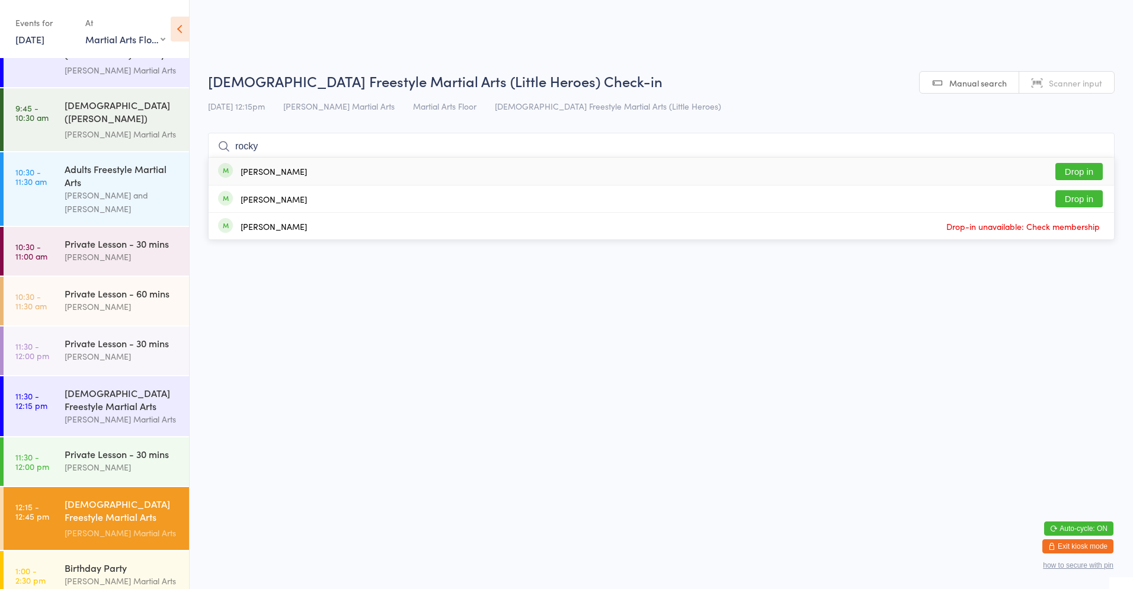
type input "rocky"
click at [352, 167] on div "[PERSON_NAME] Drop in" at bounding box center [661, 171] width 905 height 27
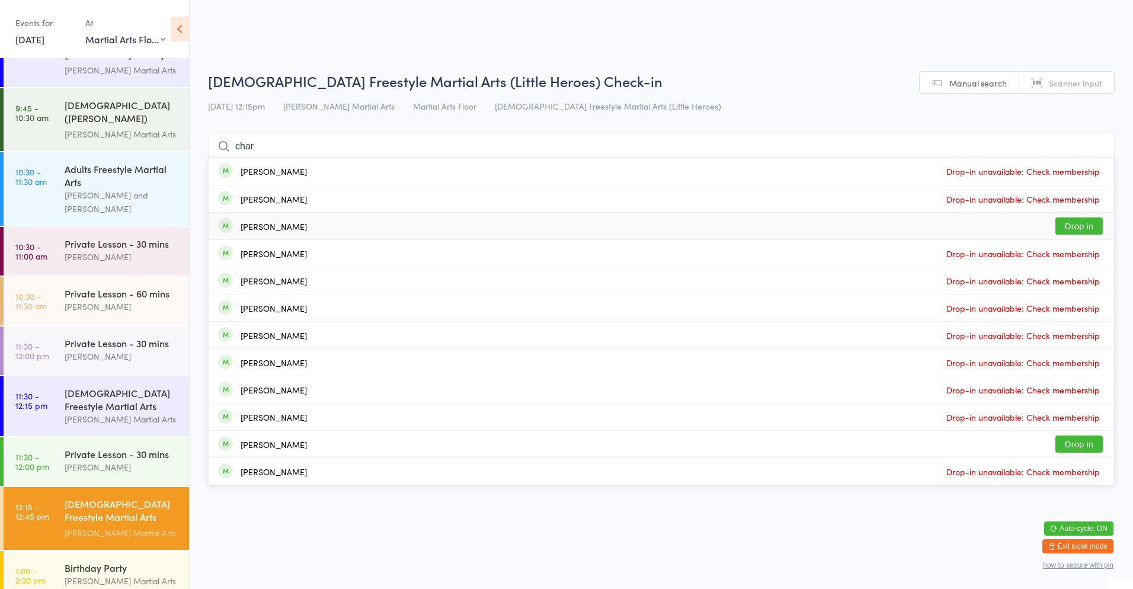
type input "char"
click at [1074, 221] on button "Drop in" at bounding box center [1078, 225] width 47 height 17
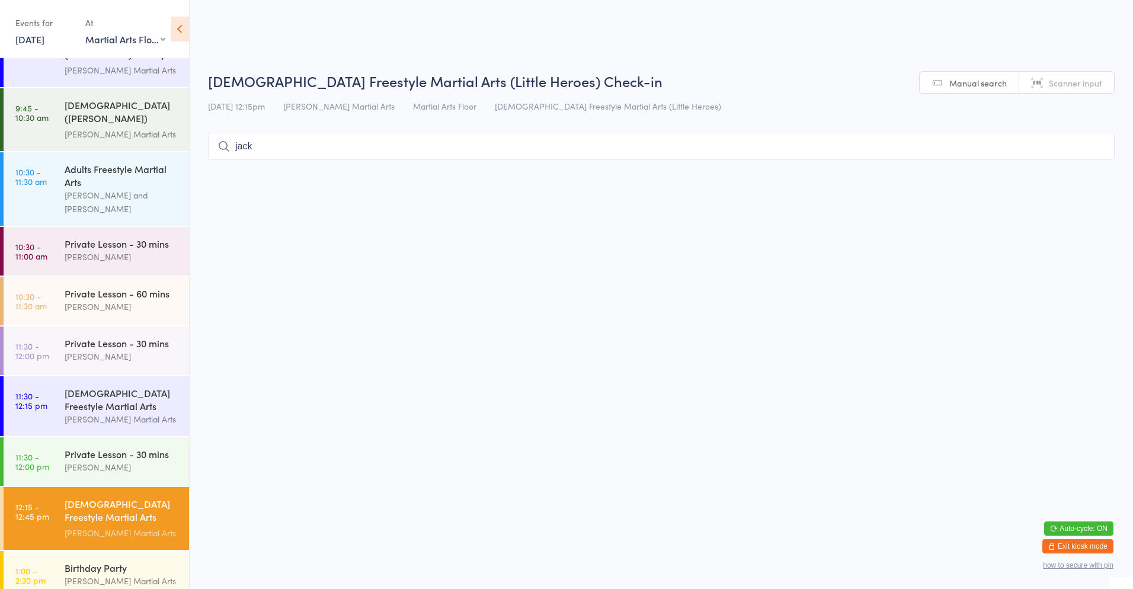
type input "jack"
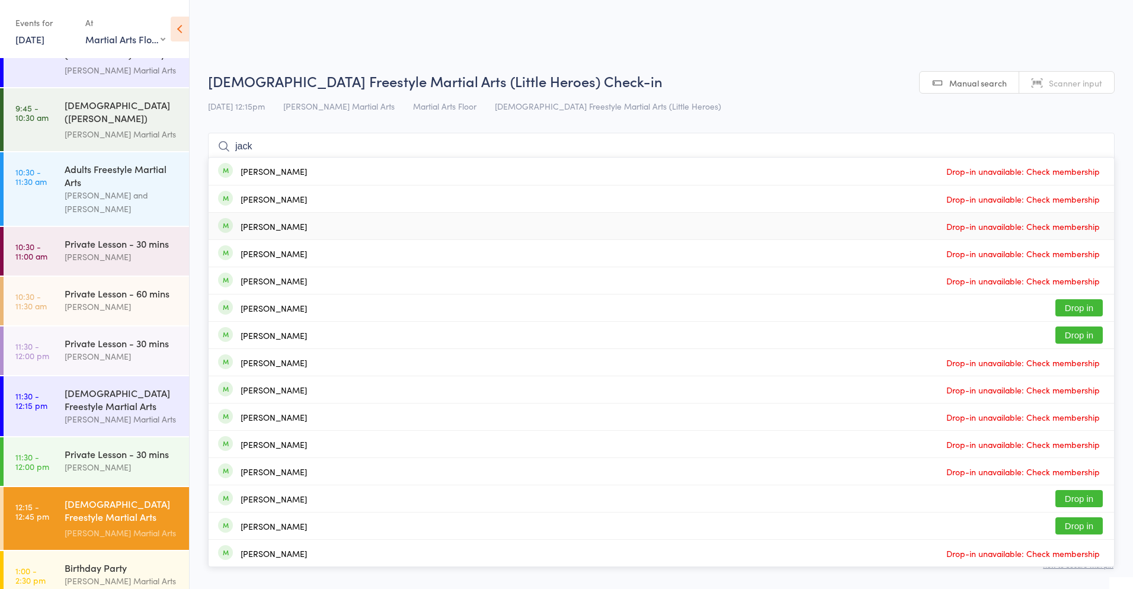
click at [1088, 313] on button "Drop in" at bounding box center [1078, 307] width 47 height 17
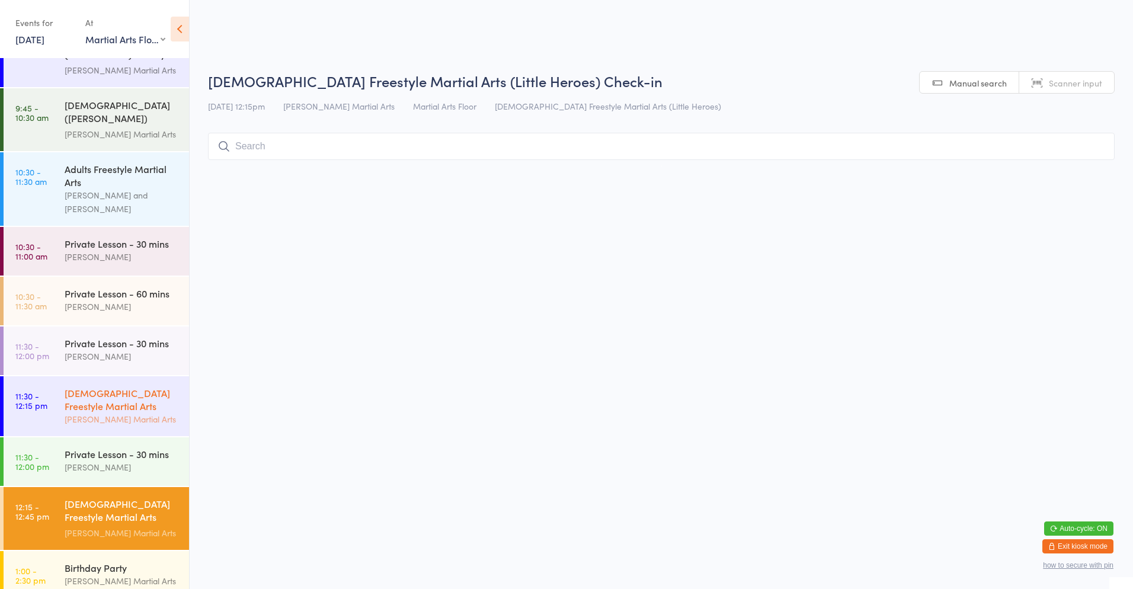
click at [119, 399] on div "[DEMOGRAPHIC_DATA] Freestyle Martial Arts" at bounding box center [122, 399] width 114 height 26
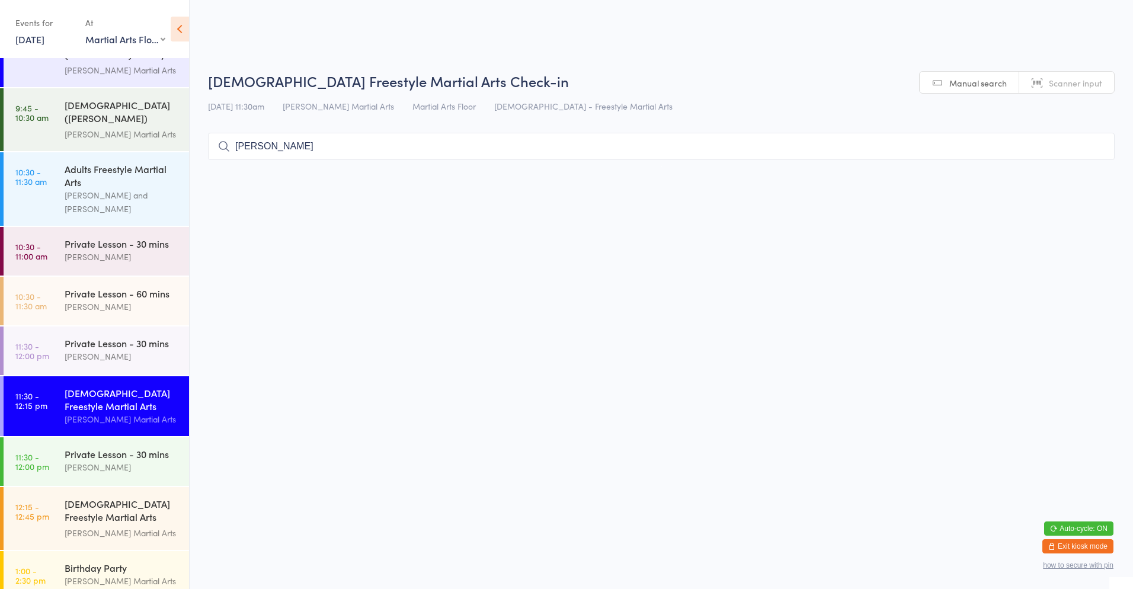
type input "[PERSON_NAME]"
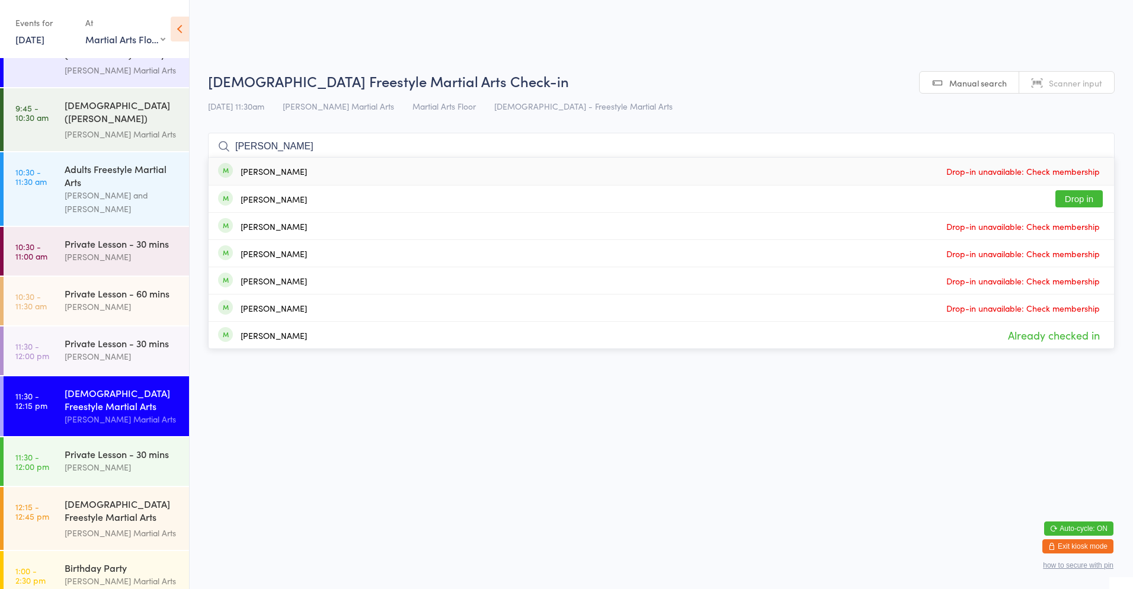
type input "[PERSON_NAME]"
click at [284, 407] on html "You have now entered Kiosk Mode. Members will be able to check themselves in us…" at bounding box center [566, 294] width 1133 height 589
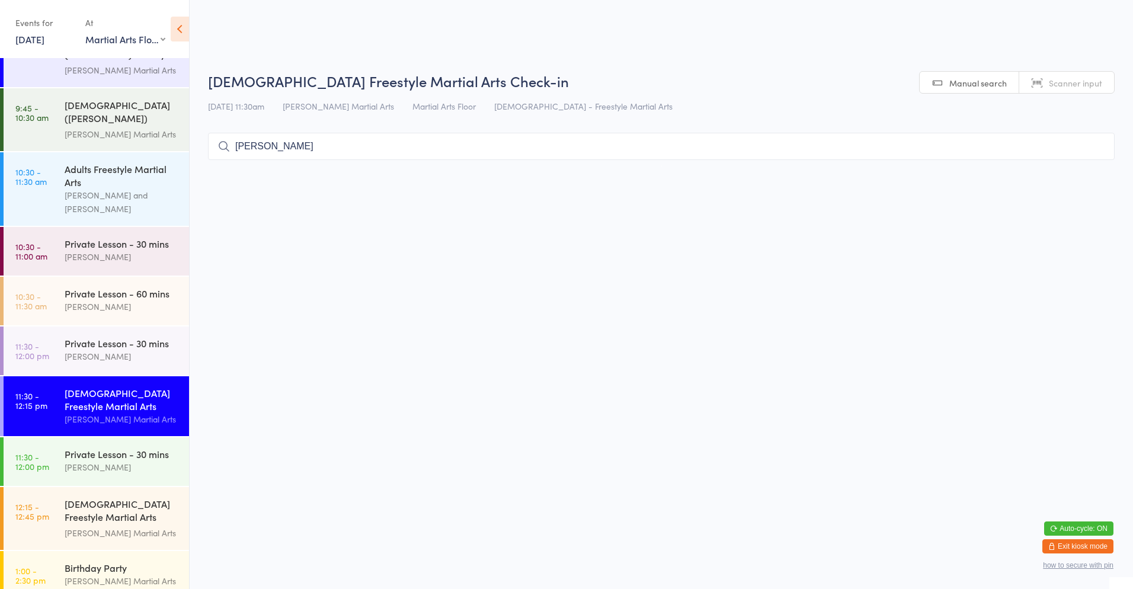
click at [284, 407] on html "You have now entered Kiosk Mode. Members will be able to check themselves in us…" at bounding box center [566, 294] width 1133 height 589
click at [116, 287] on div "Private Lesson - 60 mins" at bounding box center [122, 293] width 114 height 13
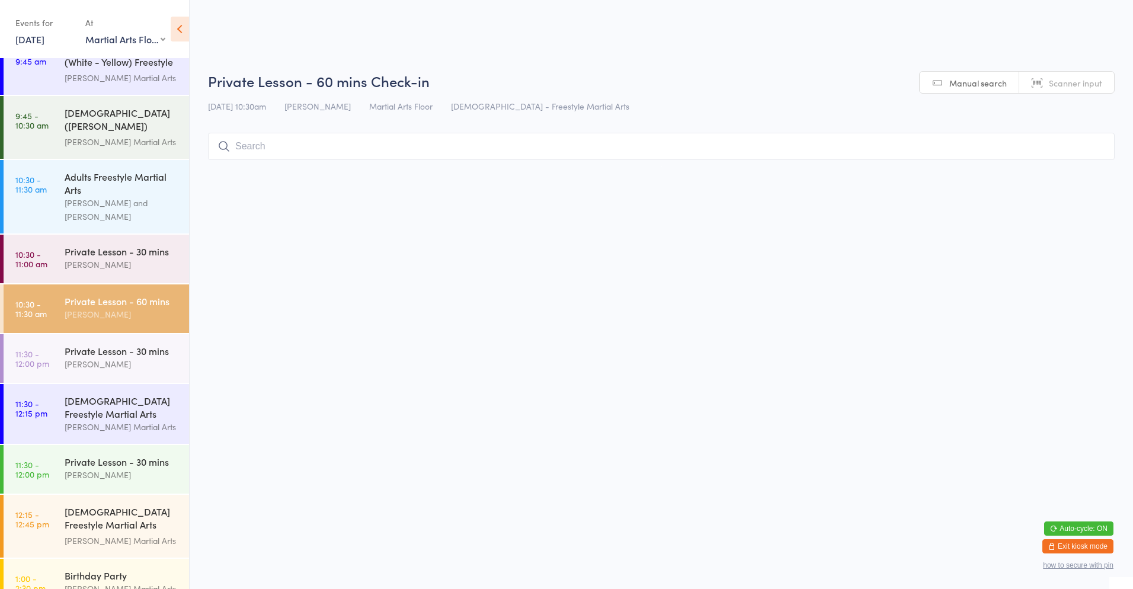
scroll to position [148, 0]
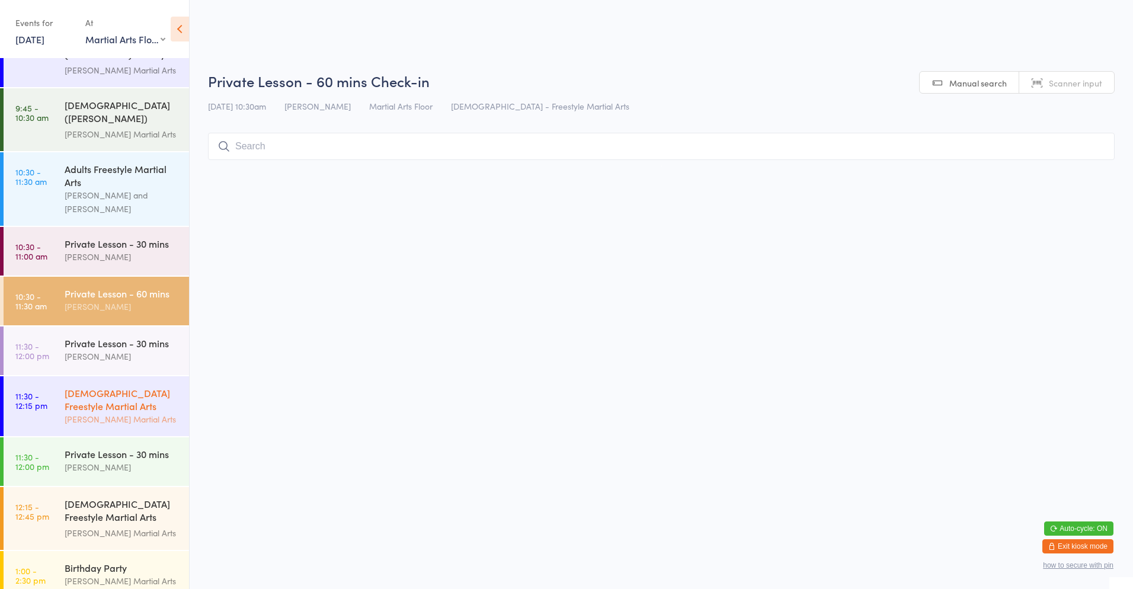
click at [118, 396] on div "[DEMOGRAPHIC_DATA] Freestyle Martial Arts" at bounding box center [122, 399] width 114 height 26
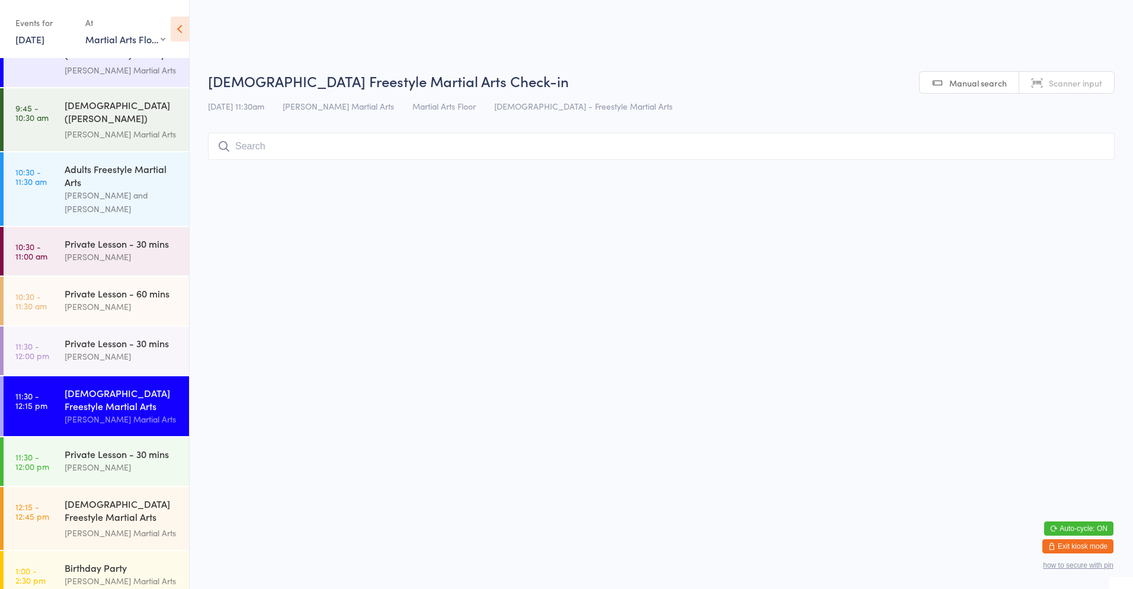
click at [293, 149] on input "search" at bounding box center [661, 146] width 906 height 27
click at [370, 146] on input "search" at bounding box center [661, 146] width 906 height 27
click at [250, 148] on input "search" at bounding box center [661, 146] width 906 height 27
click at [246, 147] on input "search" at bounding box center [661, 146] width 906 height 27
type input "[PERSON_NAME]"
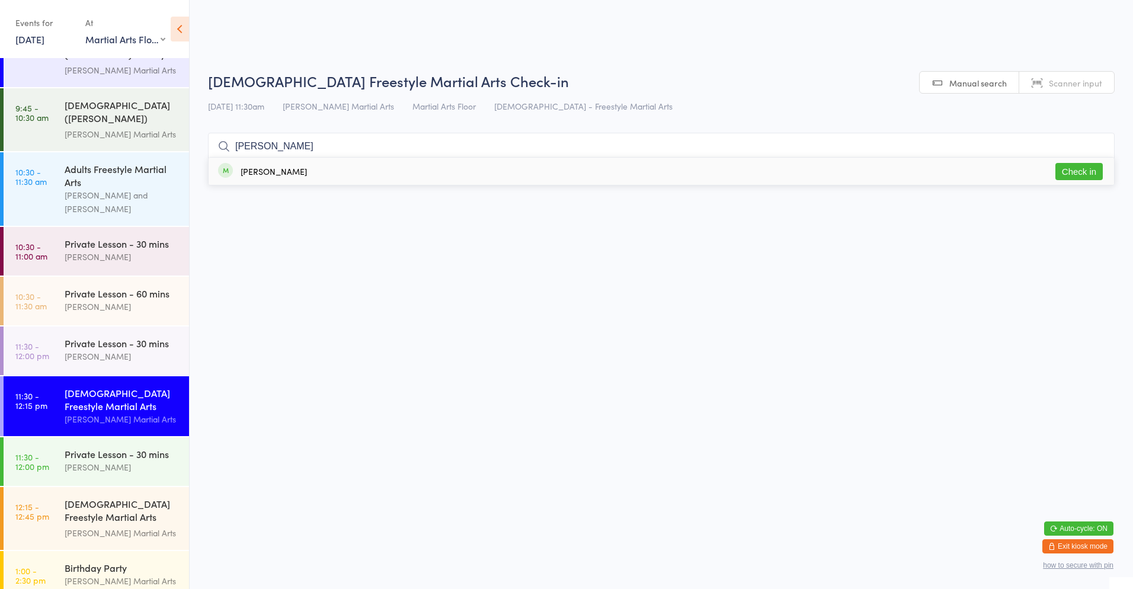
click at [271, 172] on div "[PERSON_NAME]" at bounding box center [274, 170] width 66 height 9
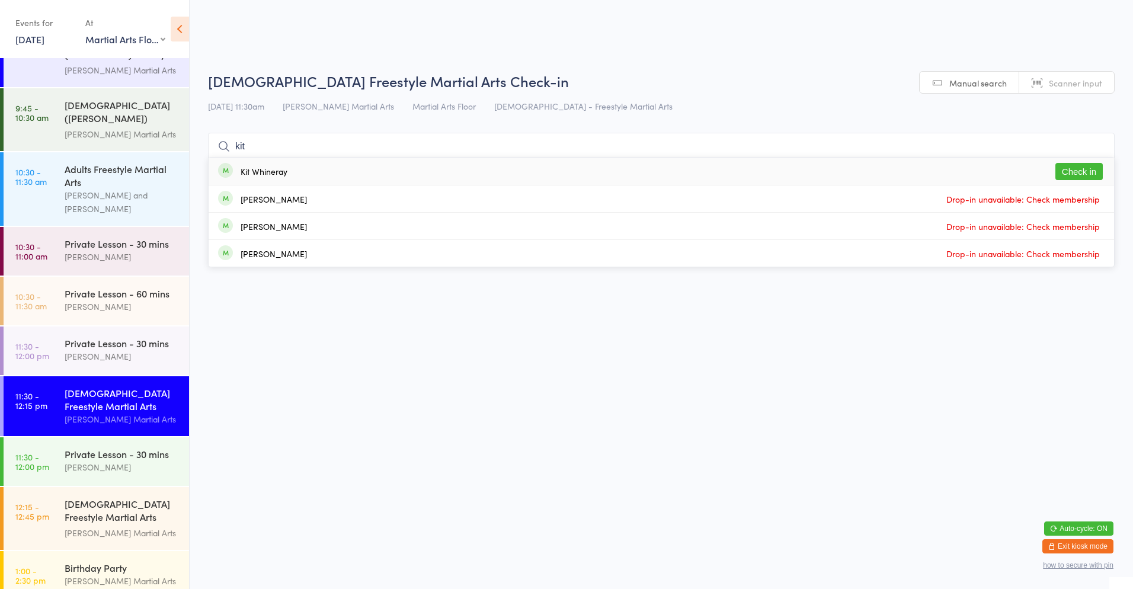
type input "kit"
click at [1069, 168] on button "Check in" at bounding box center [1078, 171] width 47 height 17
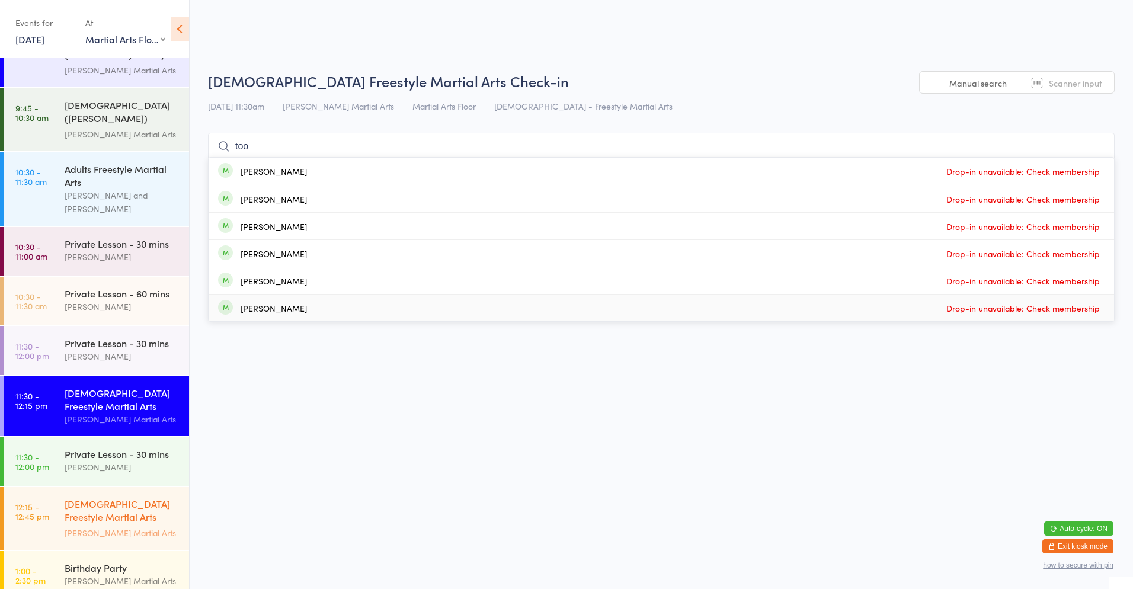
type input "too"
click at [144, 501] on div "[DEMOGRAPHIC_DATA] Freestyle Martial Arts (Little Heroes)" at bounding box center [122, 511] width 114 height 29
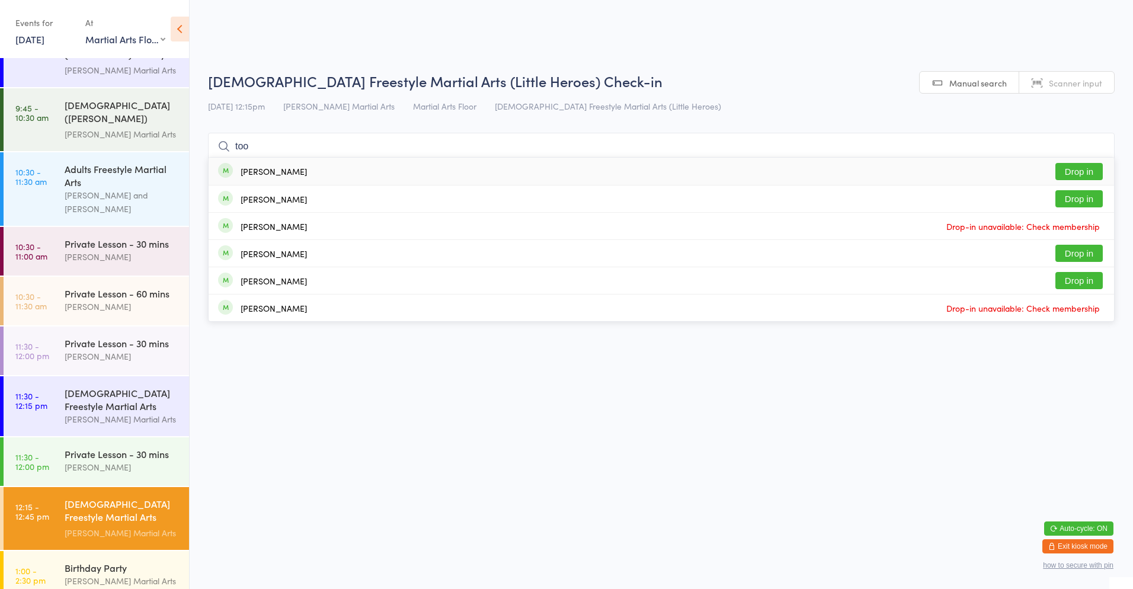
type input "too"
click at [1072, 165] on button "Drop in" at bounding box center [1078, 171] width 47 height 17
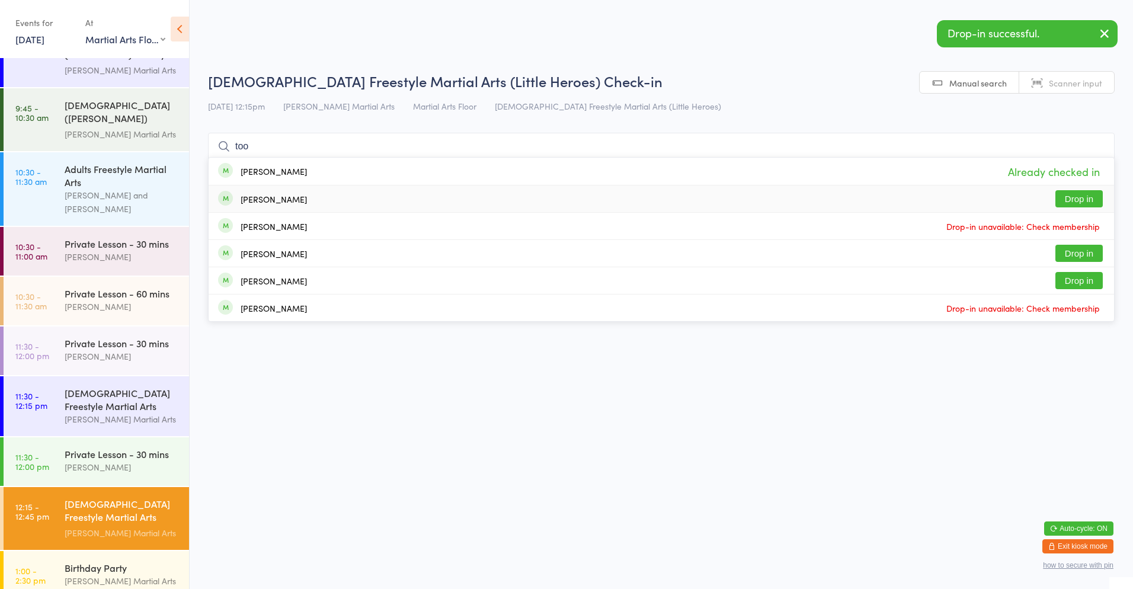
type input "too"
click at [1095, 198] on button "Drop in" at bounding box center [1078, 198] width 47 height 17
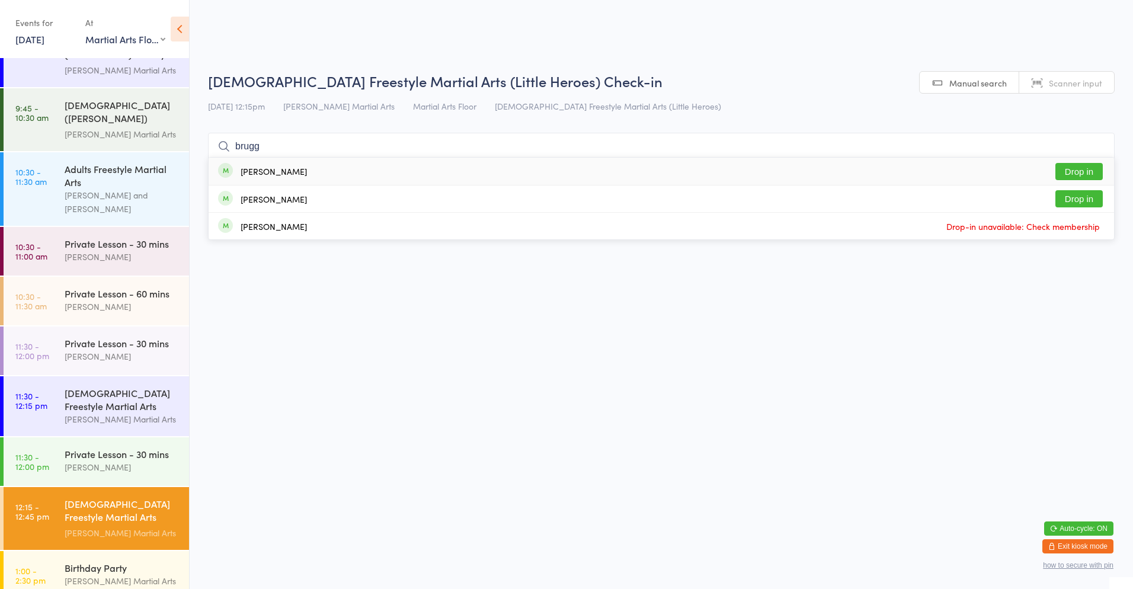
type input "brugg"
click at [563, 178] on div "[PERSON_NAME] Drop in" at bounding box center [661, 171] width 905 height 27
type input "brugg"
click at [428, 201] on div "[PERSON_NAME] Drop in" at bounding box center [661, 198] width 905 height 27
